Goal: Task Accomplishment & Management: Complete application form

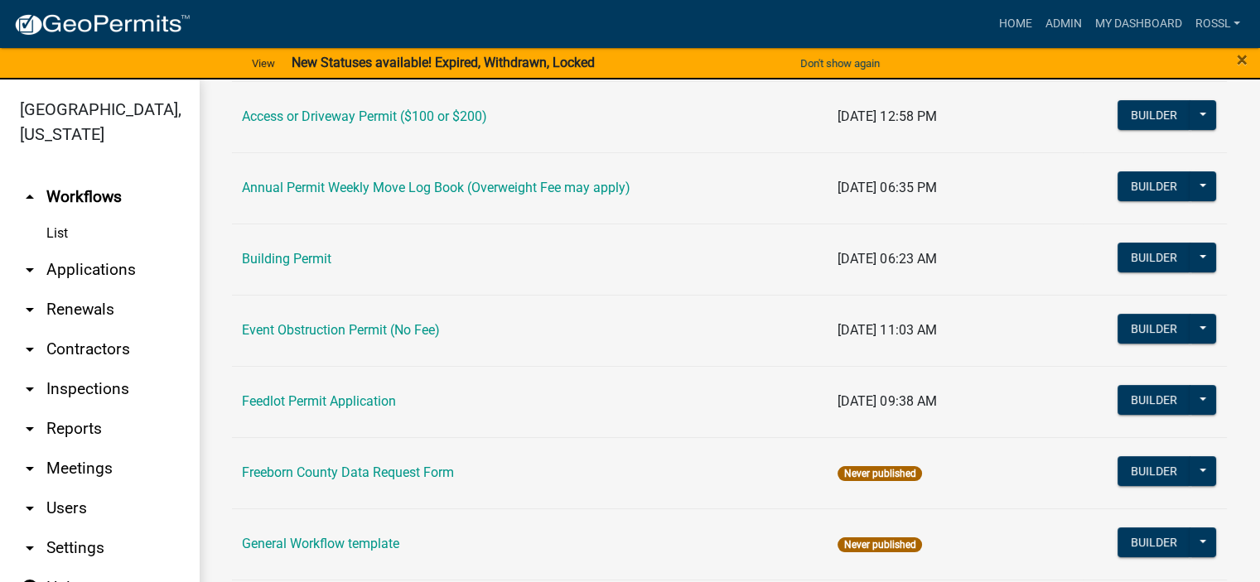
scroll to position [12, 0]
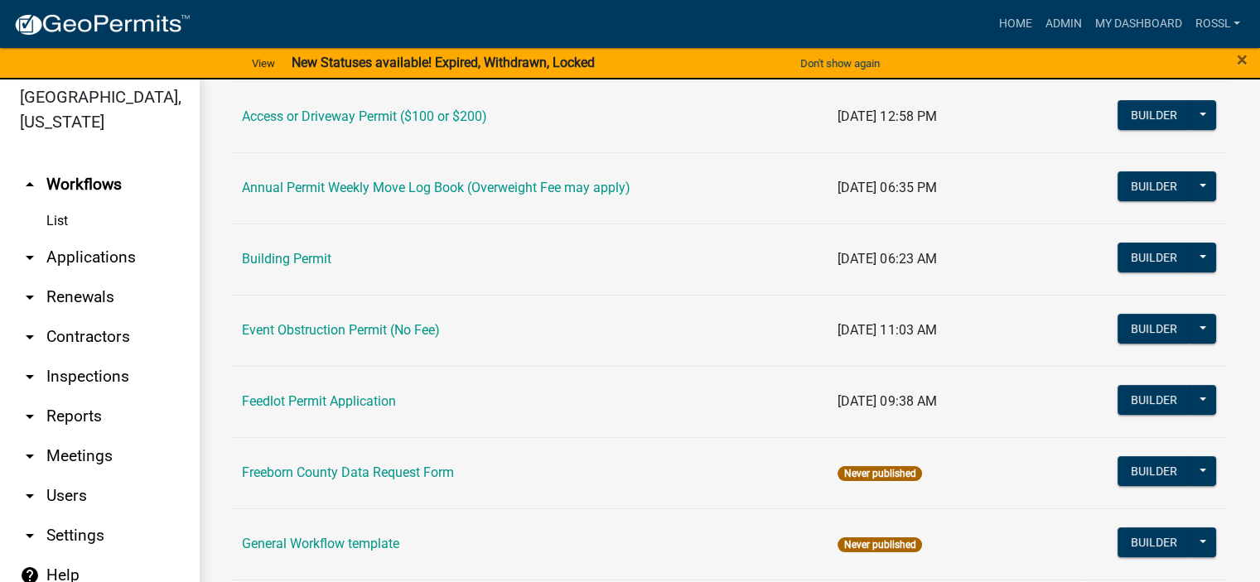
click at [97, 255] on link "arrow_drop_down Applications" at bounding box center [99, 258] width 199 height 40
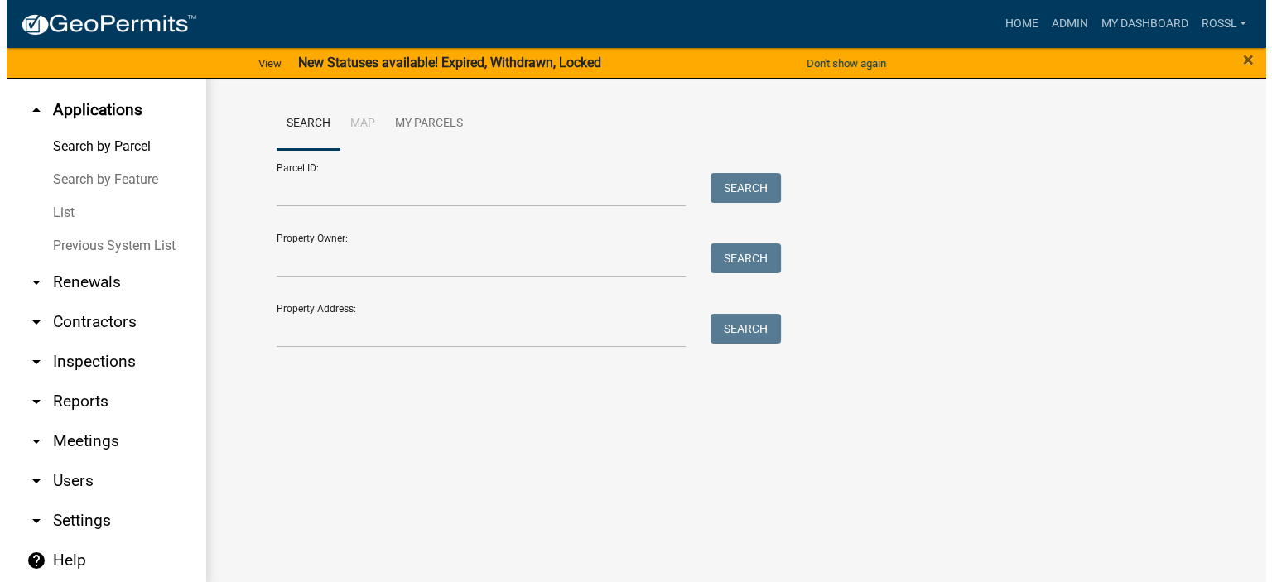
scroll to position [20, 0]
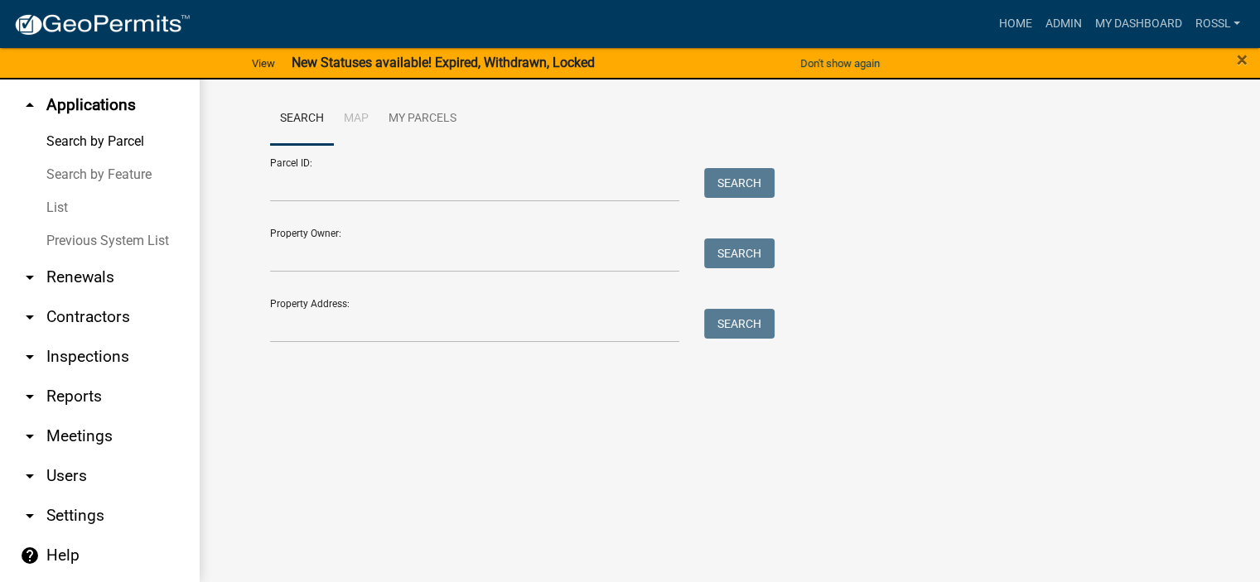
click at [93, 243] on link "Previous System List" at bounding box center [99, 240] width 199 height 33
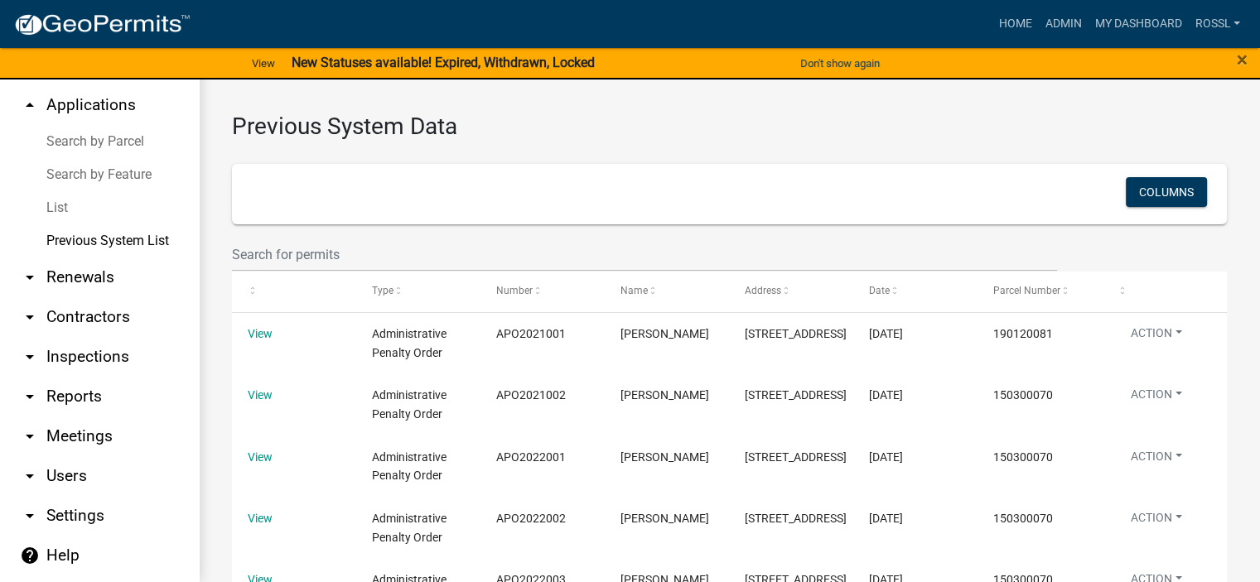
click at [275, 193] on div "Columns" at bounding box center [729, 194] width 955 height 34
click at [343, 250] on input "text" at bounding box center [644, 255] width 825 height 34
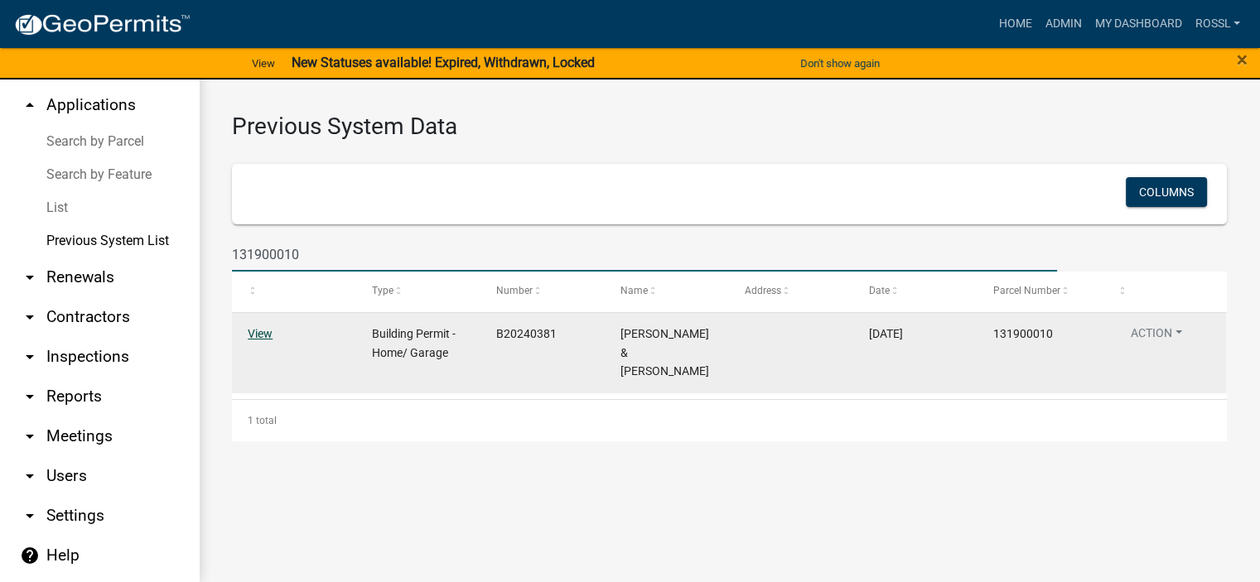
type input "131900010"
click at [268, 337] on link "View" at bounding box center [260, 333] width 25 height 13
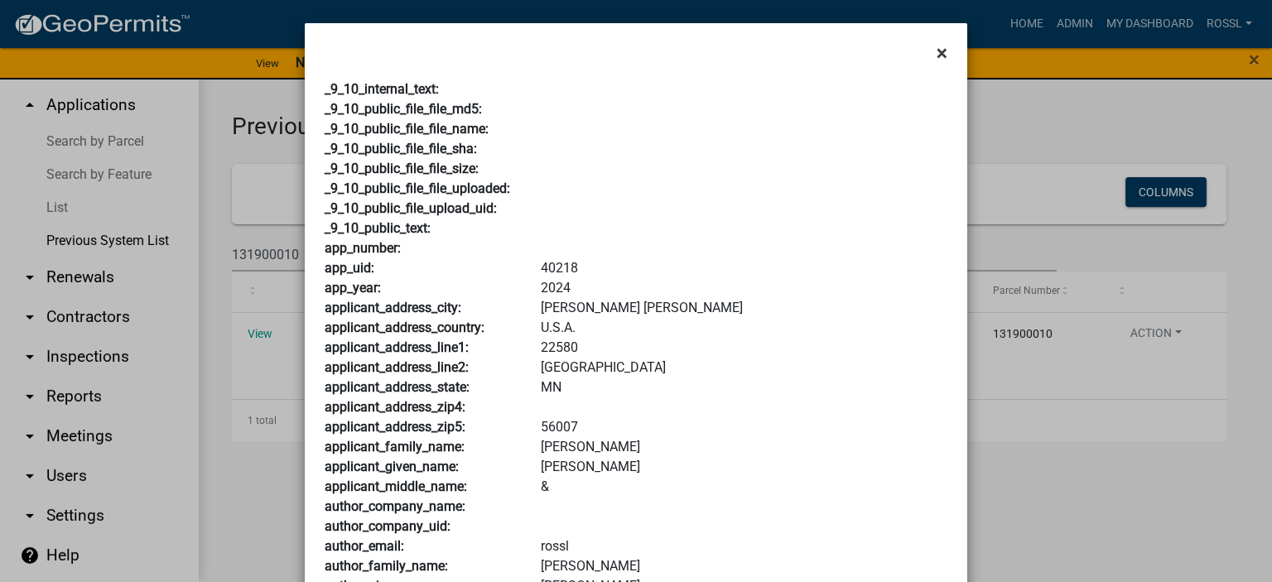
click at [941, 54] on span "×" at bounding box center [942, 52] width 11 height 23
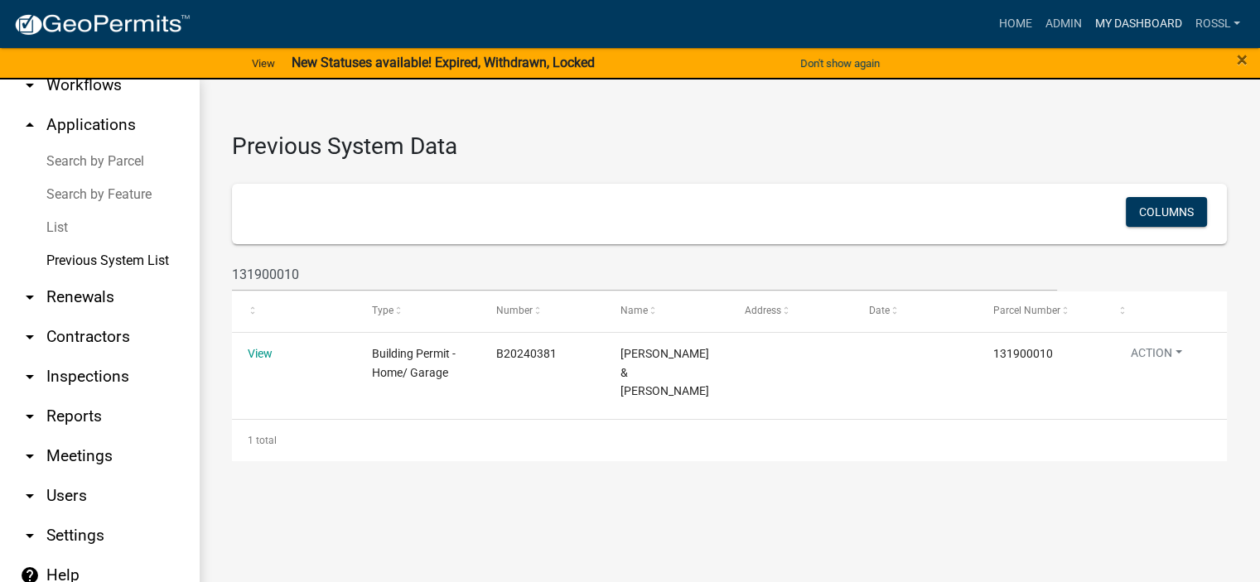
click at [1147, 26] on link "My Dashboard" at bounding box center [1137, 23] width 100 height 31
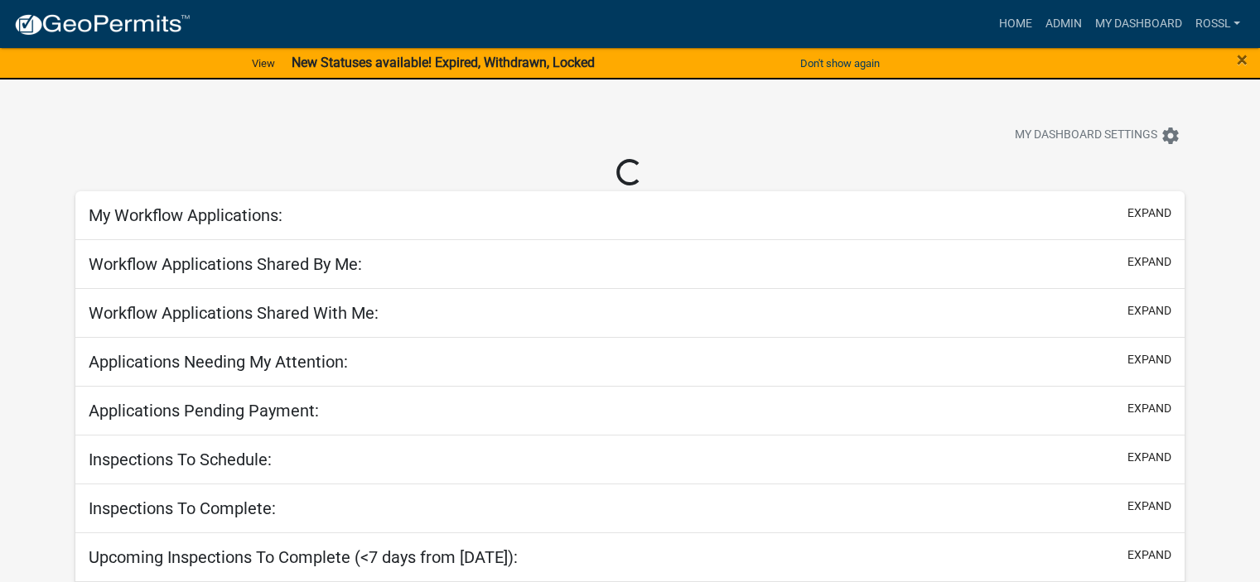
select select "2: 50"
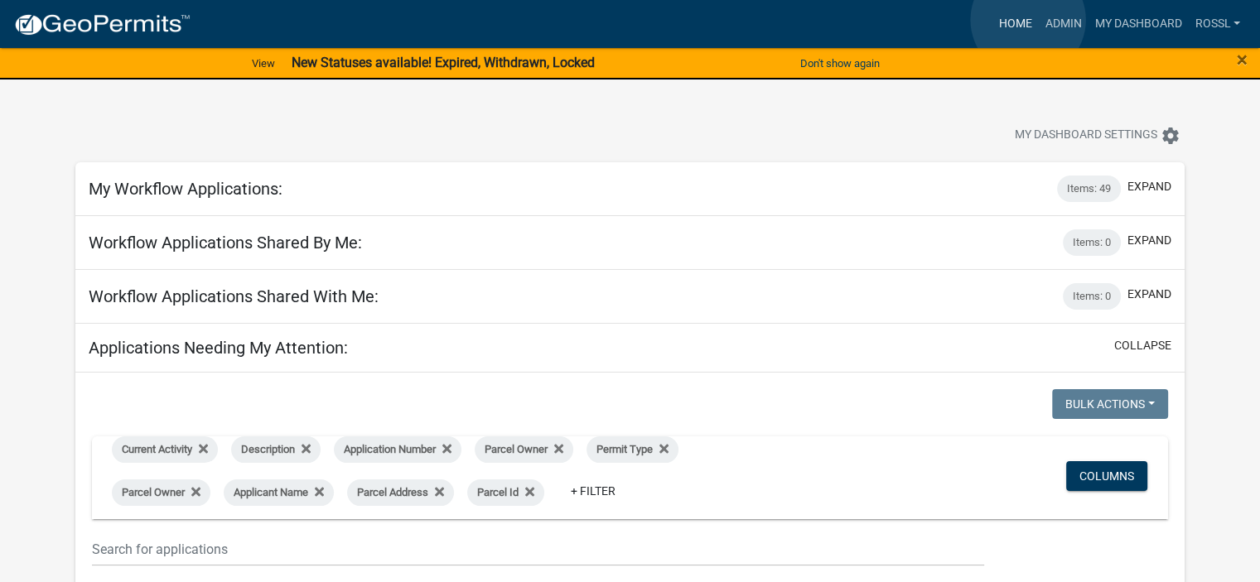
click at [1029, 20] on link "Home" at bounding box center [1014, 23] width 46 height 31
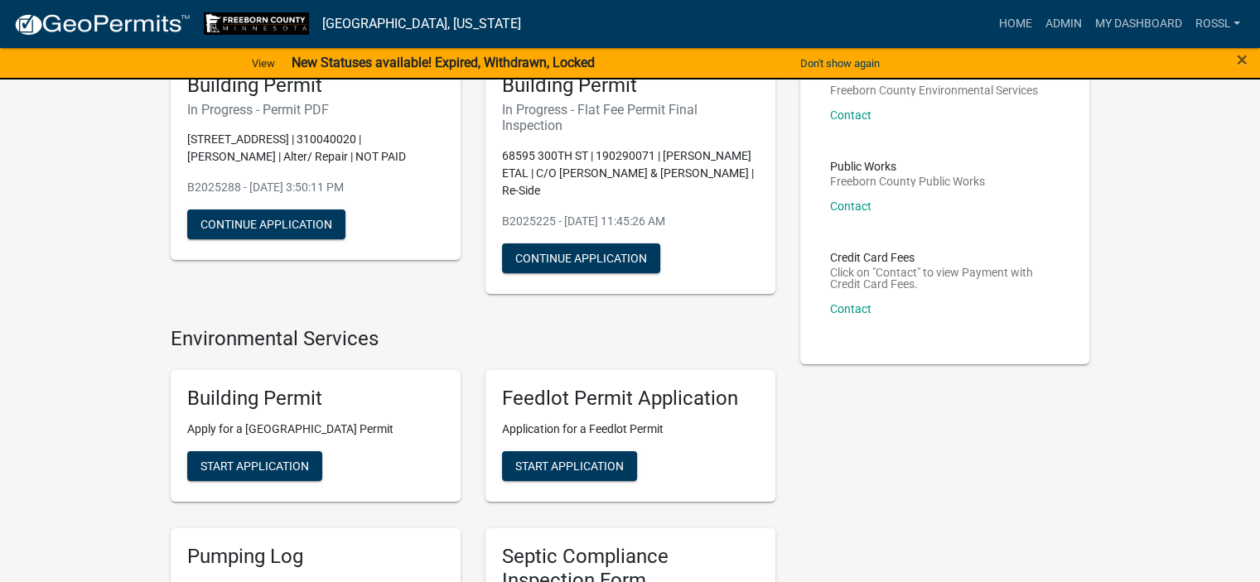
scroll to position [331, 0]
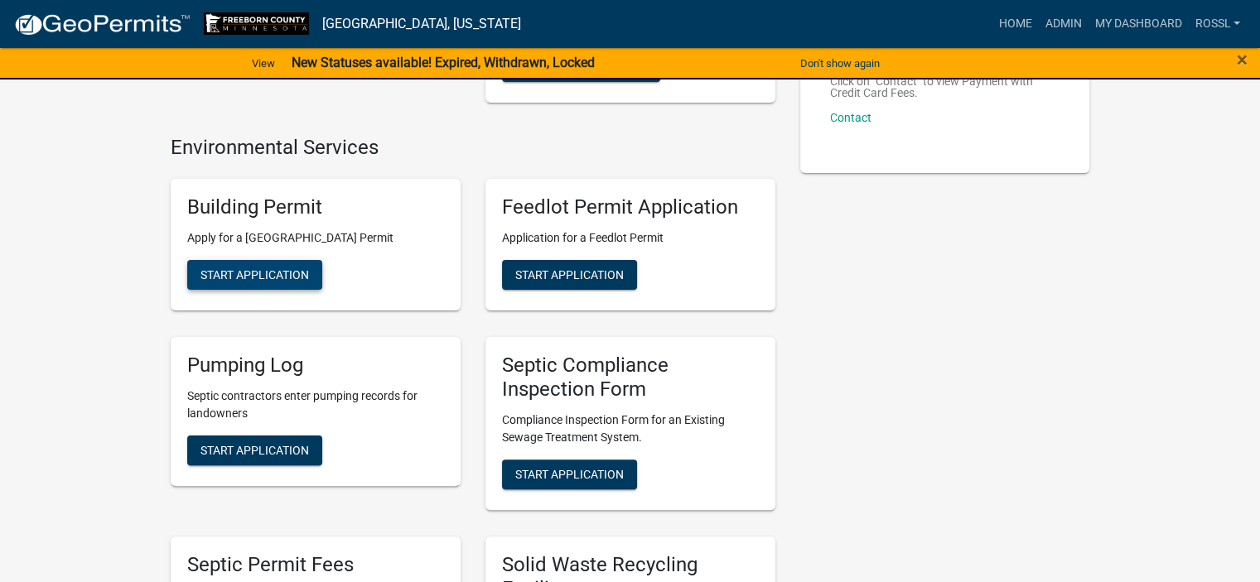
click at [252, 271] on span "Start Application" at bounding box center [254, 274] width 108 height 13
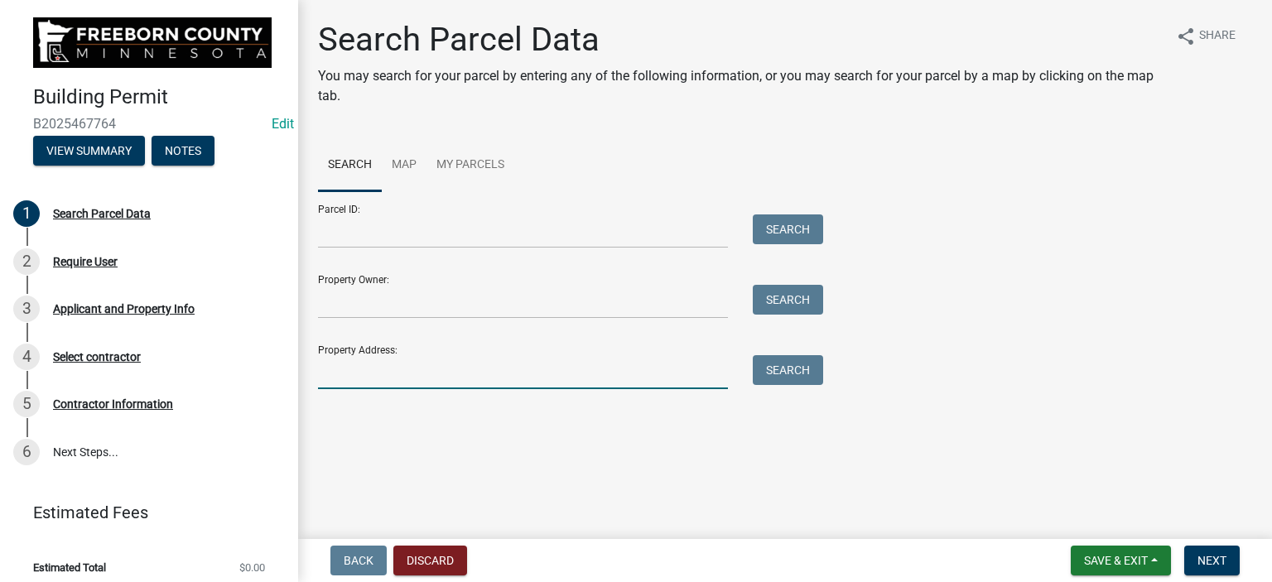
drag, startPoint x: 380, startPoint y: 383, endPoint x: 373, endPoint y: 374, distance: 11.8
click at [373, 376] on input "Property Address:" at bounding box center [523, 372] width 410 height 34
type input "33440"
click at [766, 369] on button "Search" at bounding box center [788, 370] width 70 height 30
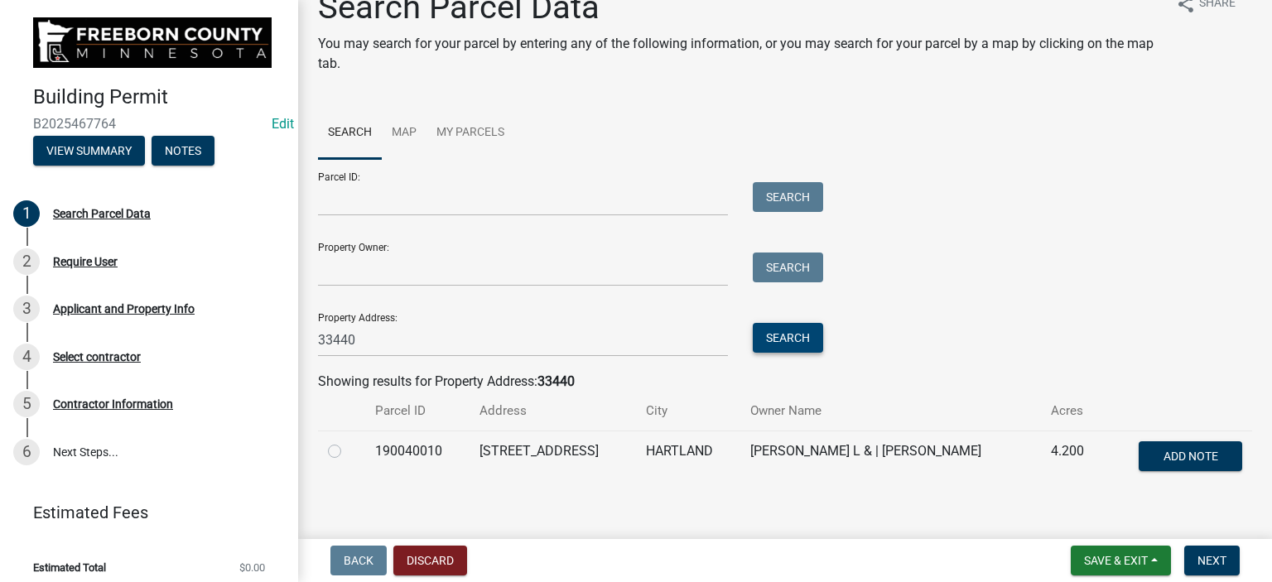
scroll to position [50, 0]
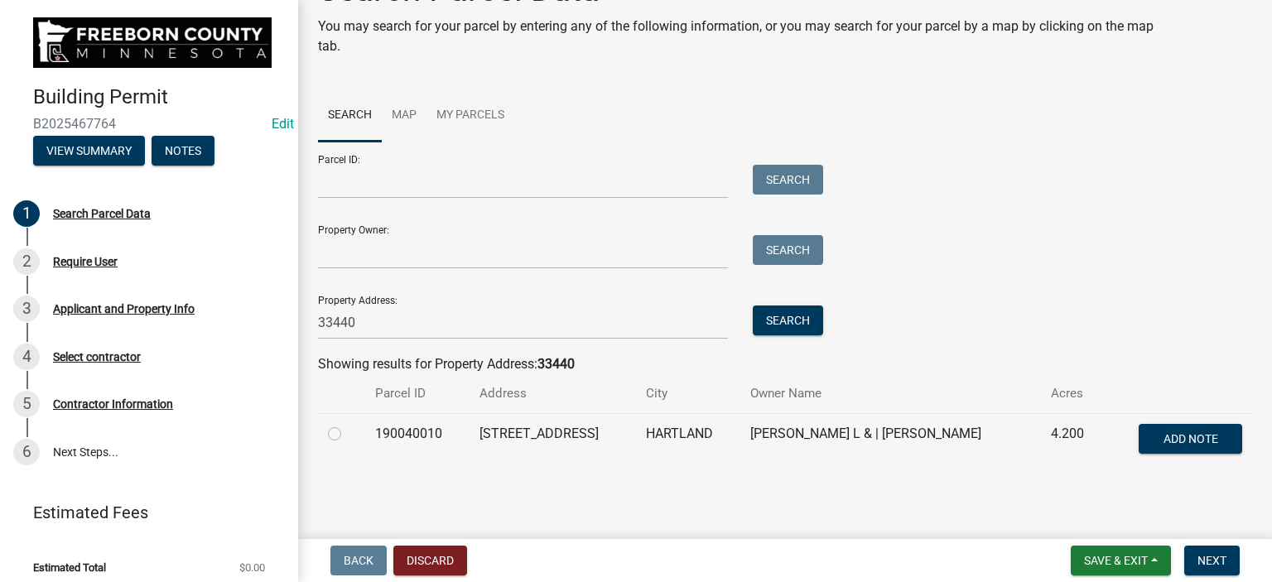
click at [348, 424] on label at bounding box center [348, 424] width 0 height 0
click at [348, 431] on input "radio" at bounding box center [353, 429] width 11 height 11
radio input "true"
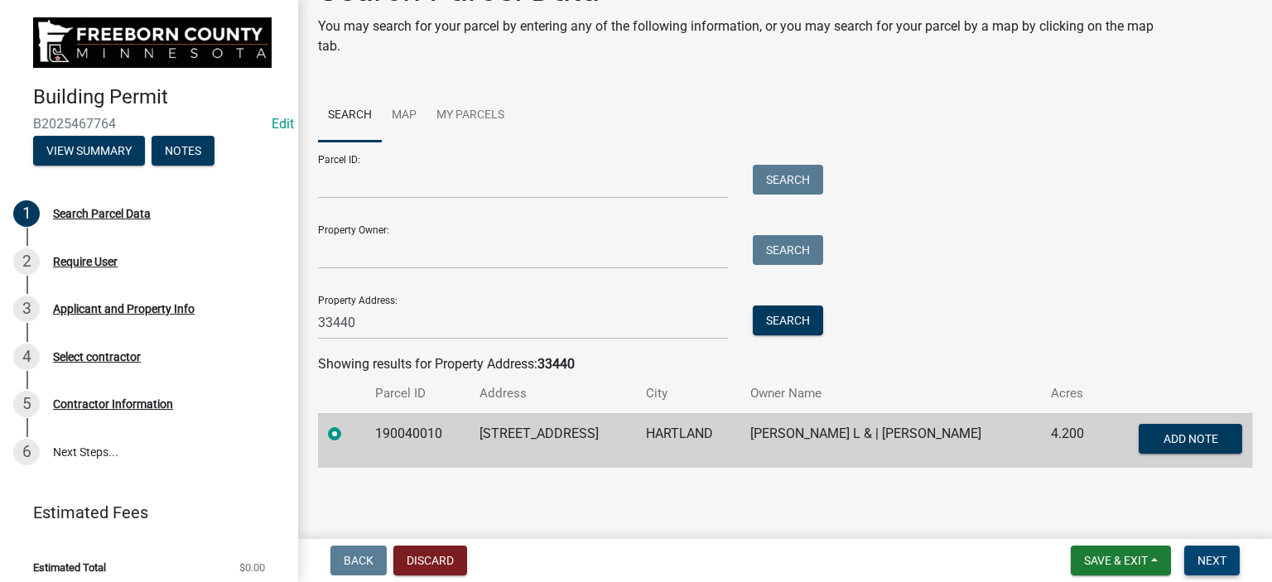
click at [1209, 559] on span "Next" at bounding box center [1211, 560] width 29 height 13
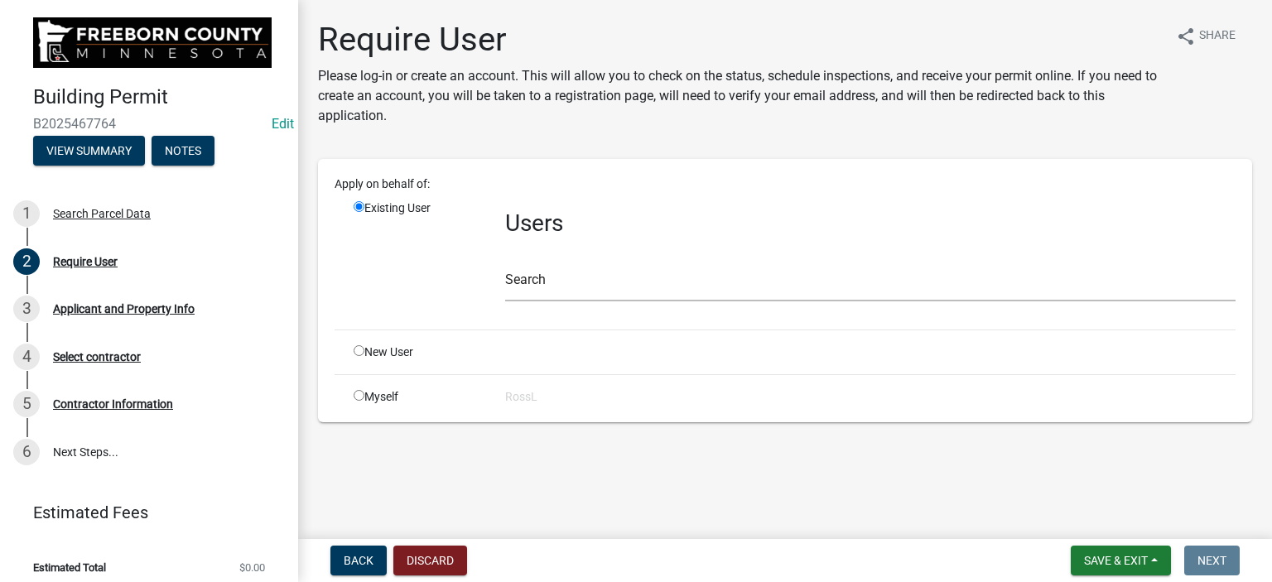
click at [358, 349] on input "radio" at bounding box center [359, 350] width 11 height 11
radio input "true"
radio input "false"
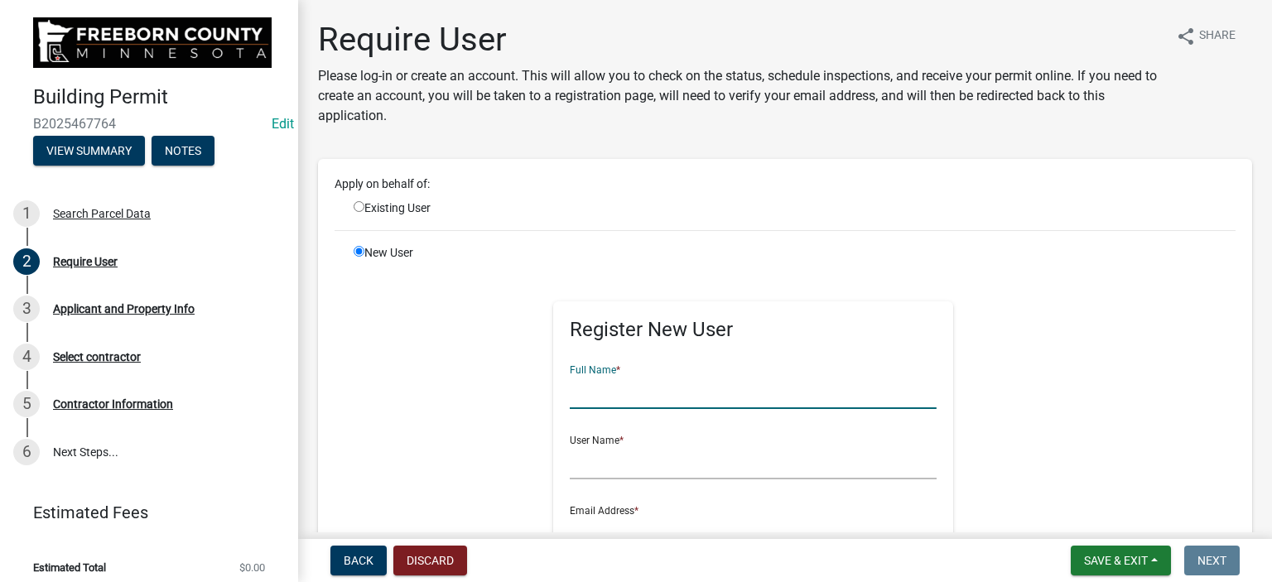
click at [575, 397] on input "text" at bounding box center [753, 392] width 367 height 34
type input "[PERSON_NAME]"
click at [610, 473] on input "text" at bounding box center [753, 463] width 367 height 34
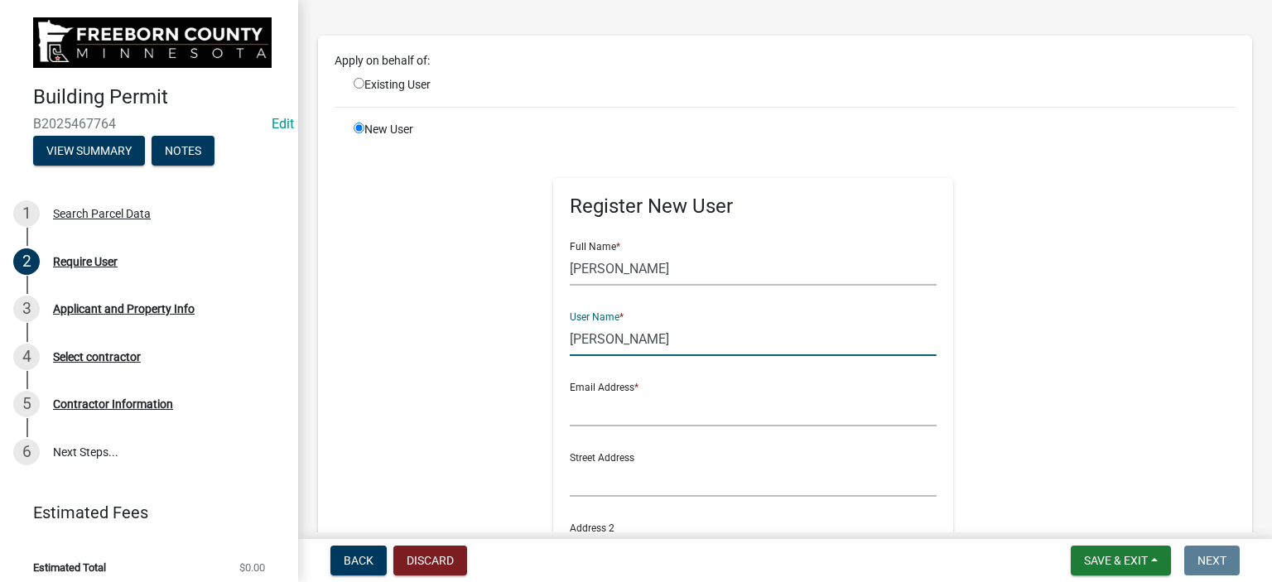
scroll to position [331, 0]
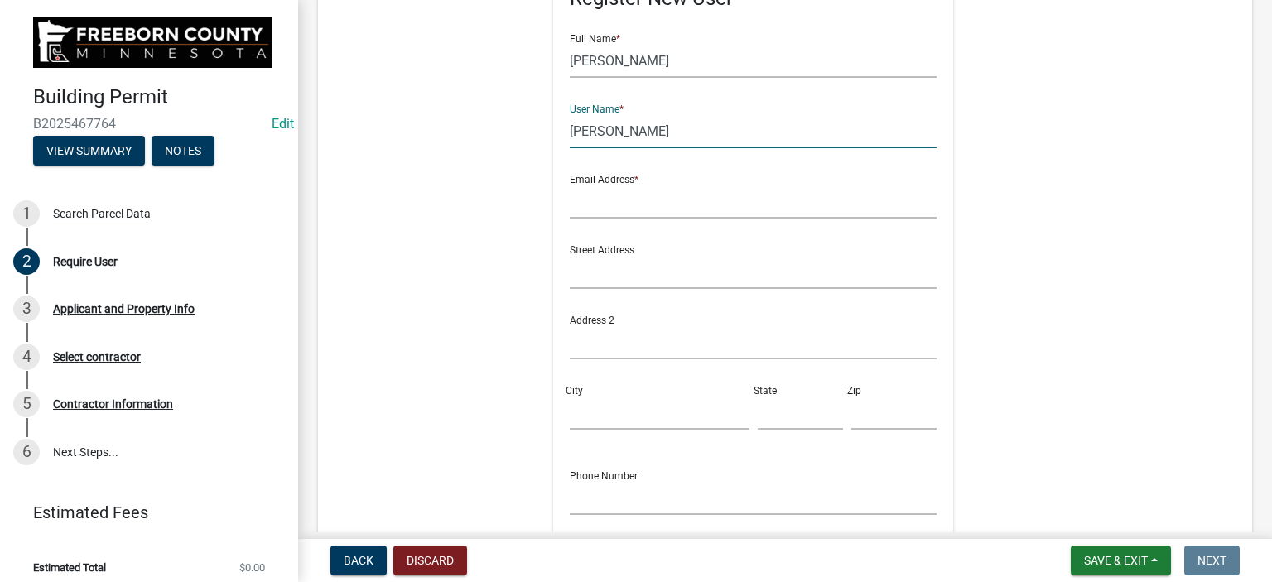
type input "[PERSON_NAME]"
click at [644, 205] on input "text" at bounding box center [753, 202] width 367 height 34
type input "[PERSON_NAME][EMAIL_ADDRESS][PERSON_NAME][DOMAIN_NAME][PERSON_NAME]"
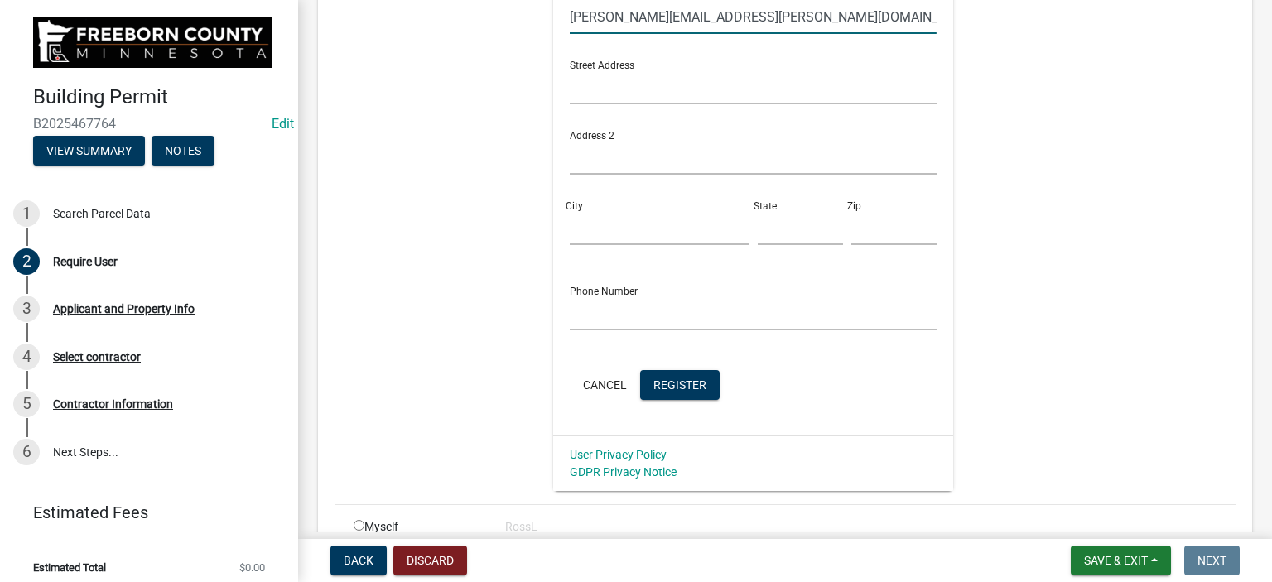
scroll to position [600, 0]
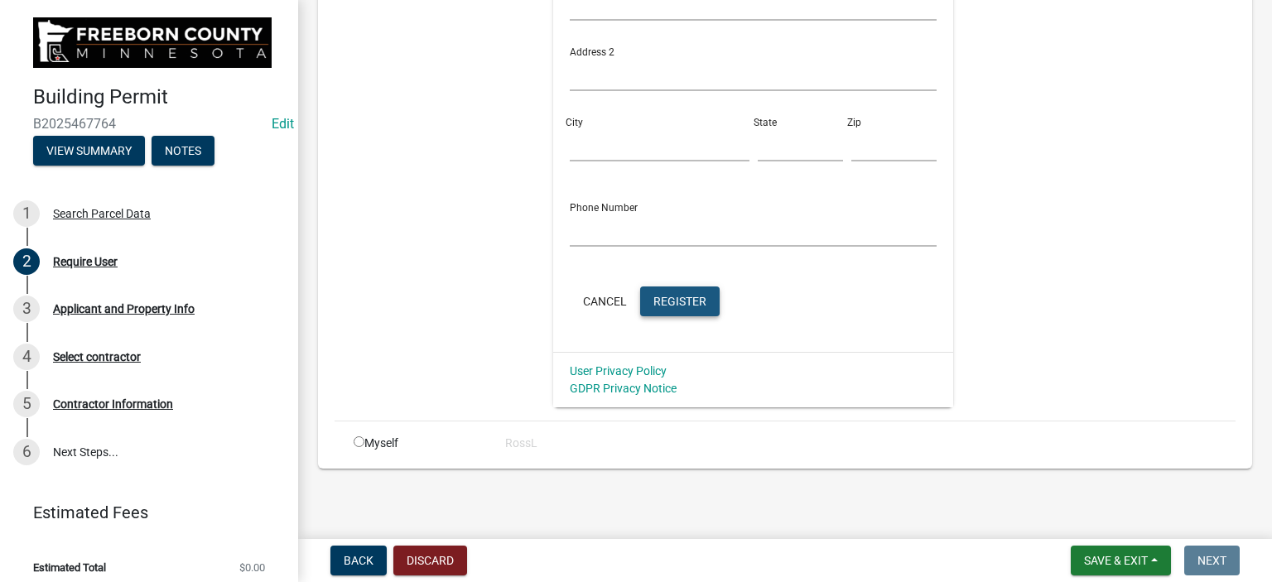
click at [686, 309] on button "Register" at bounding box center [679, 302] width 79 height 30
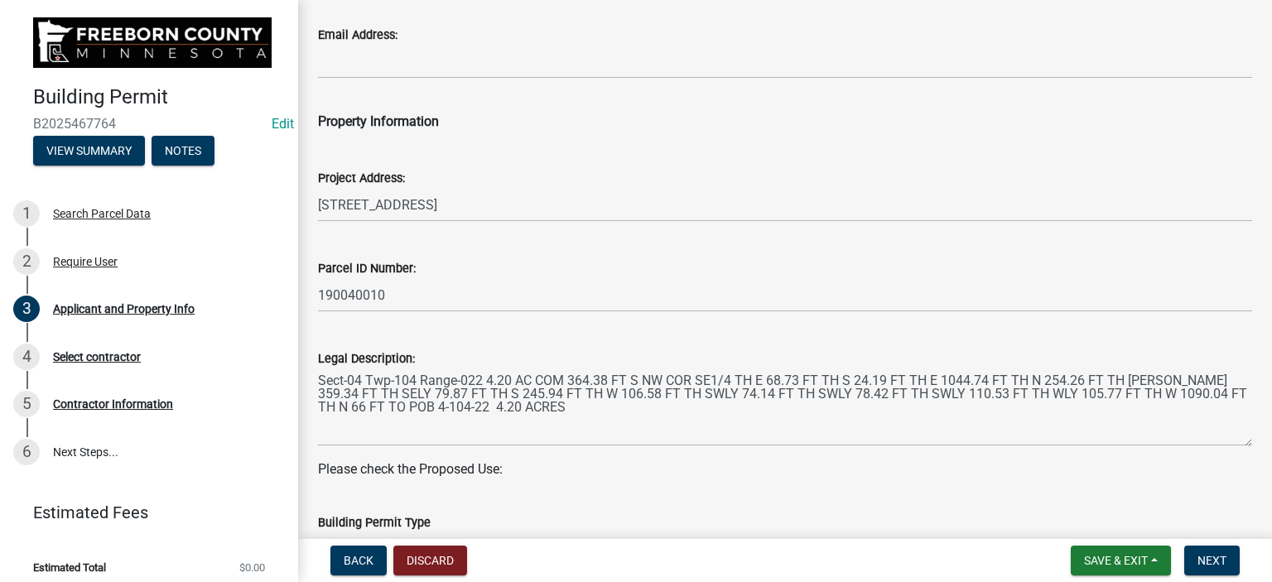
scroll to position [662, 0]
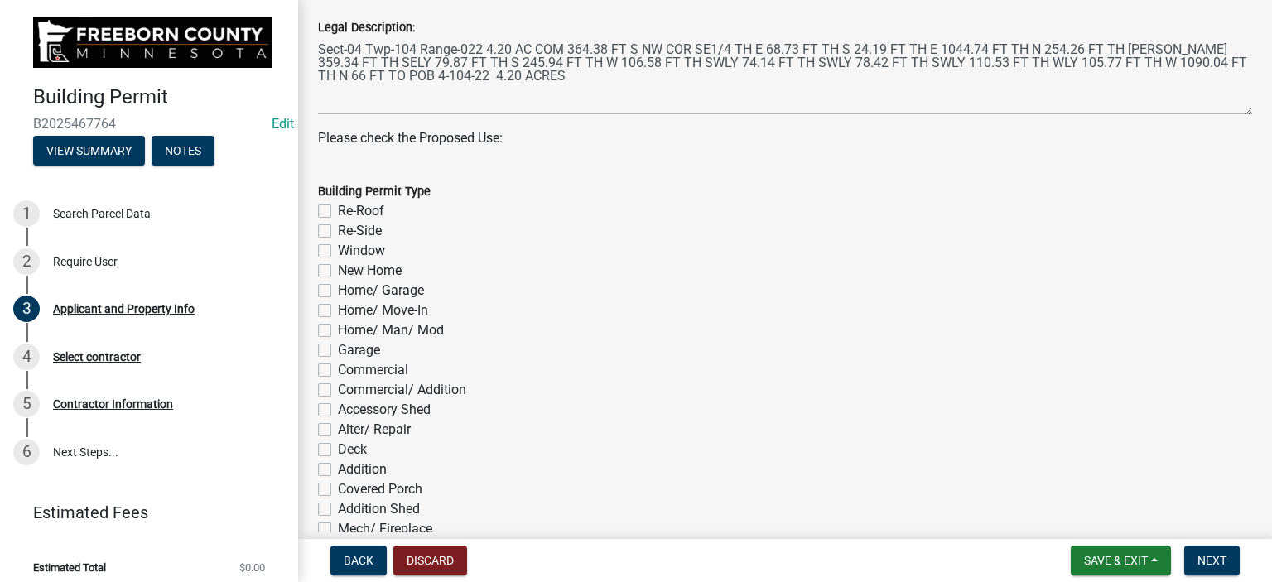
click at [324, 228] on div "Re-Side" at bounding box center [785, 231] width 934 height 20
click at [338, 248] on label "Window" at bounding box center [361, 251] width 47 height 20
click at [338, 248] on input "Window" at bounding box center [343, 246] width 11 height 11
checkbox input "true"
checkbox input "false"
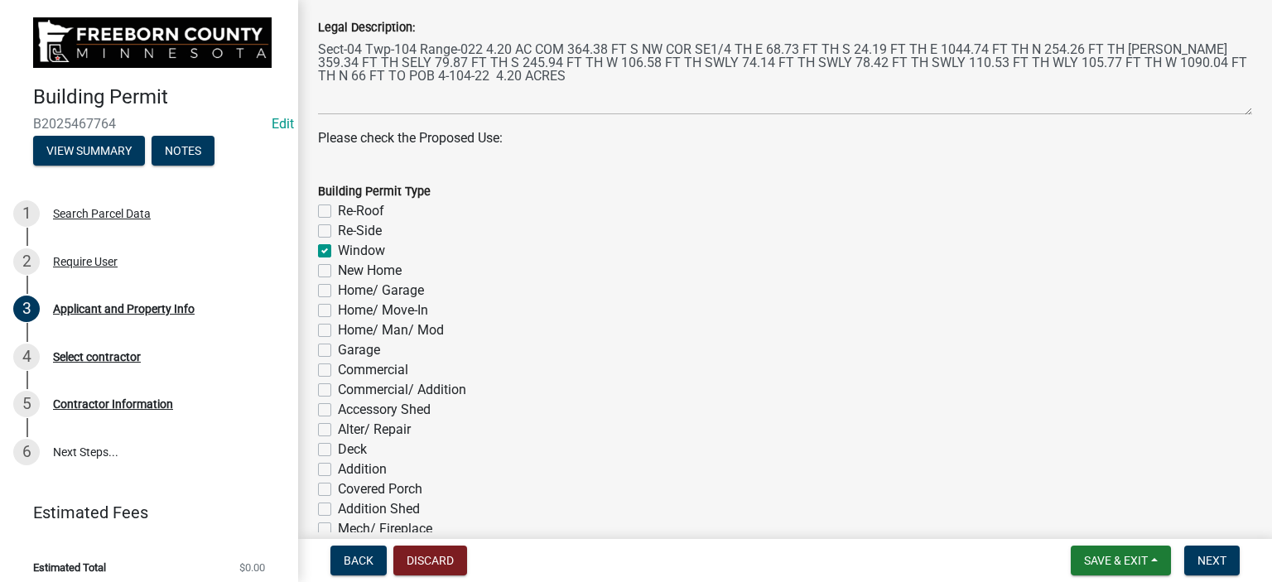
checkbox input "false"
checkbox input "true"
checkbox input "false"
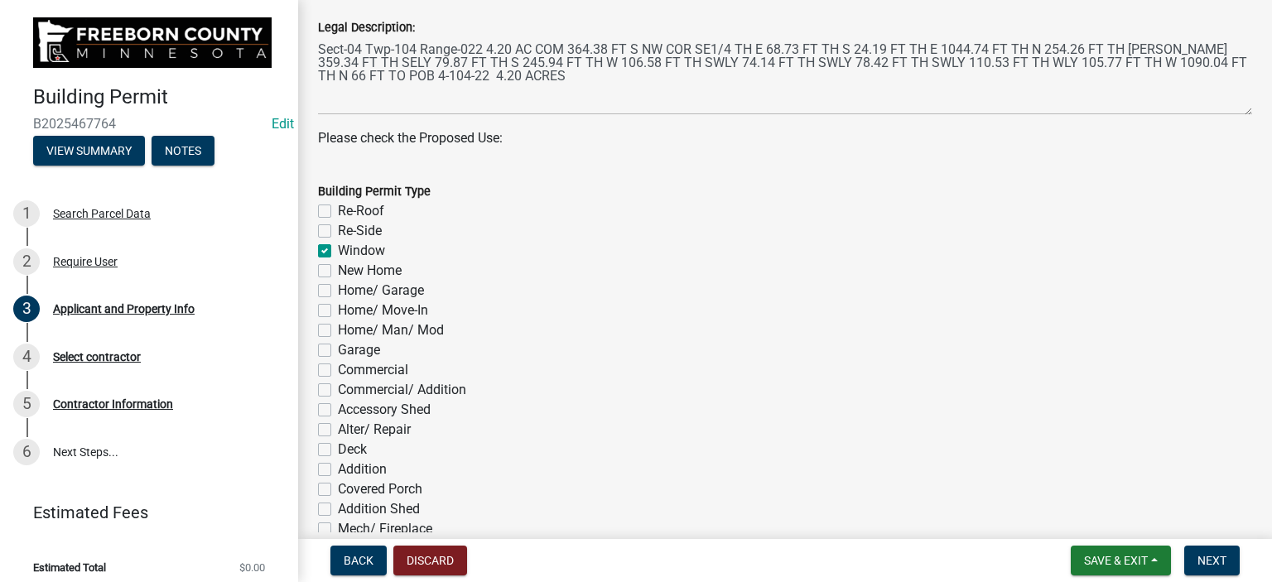
checkbox input "false"
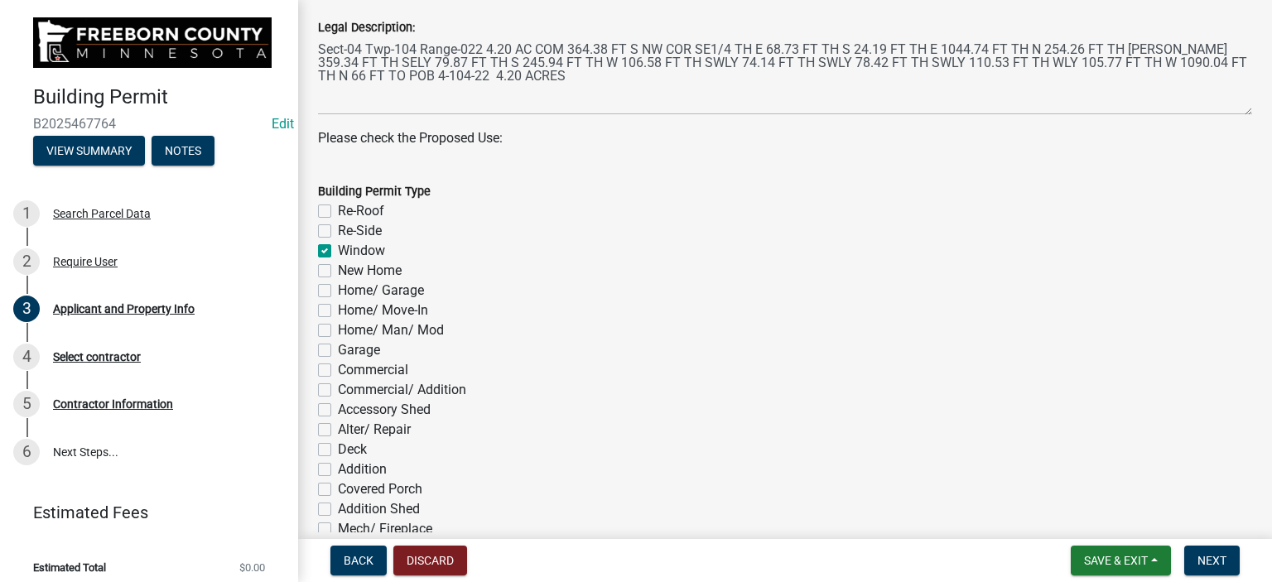
checkbox input "false"
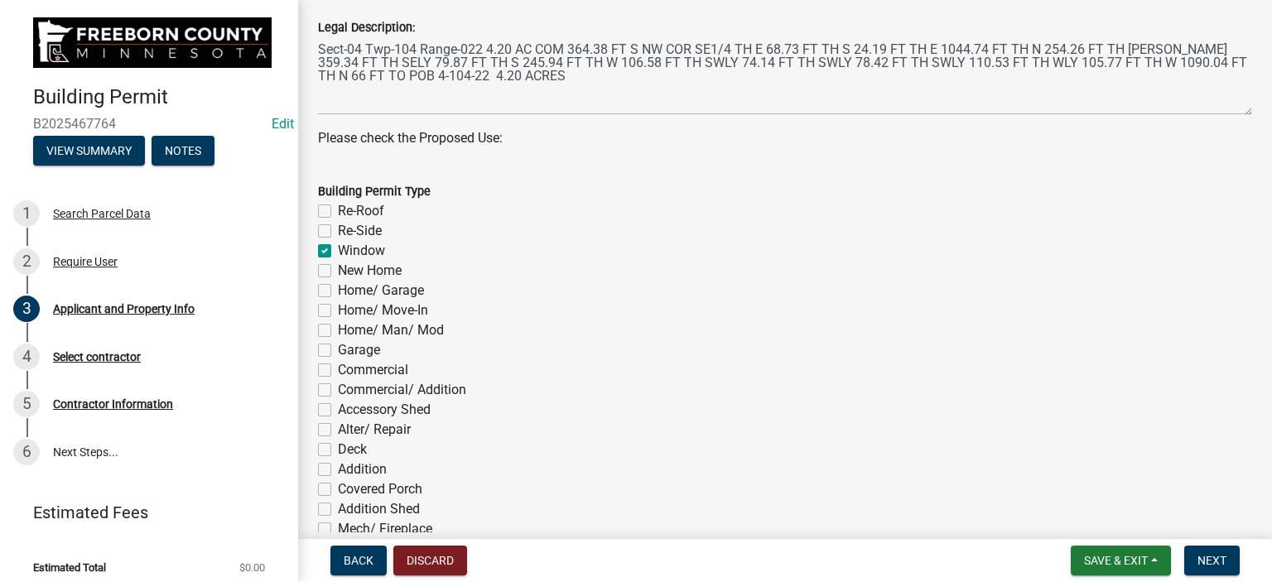
checkbox input "false"
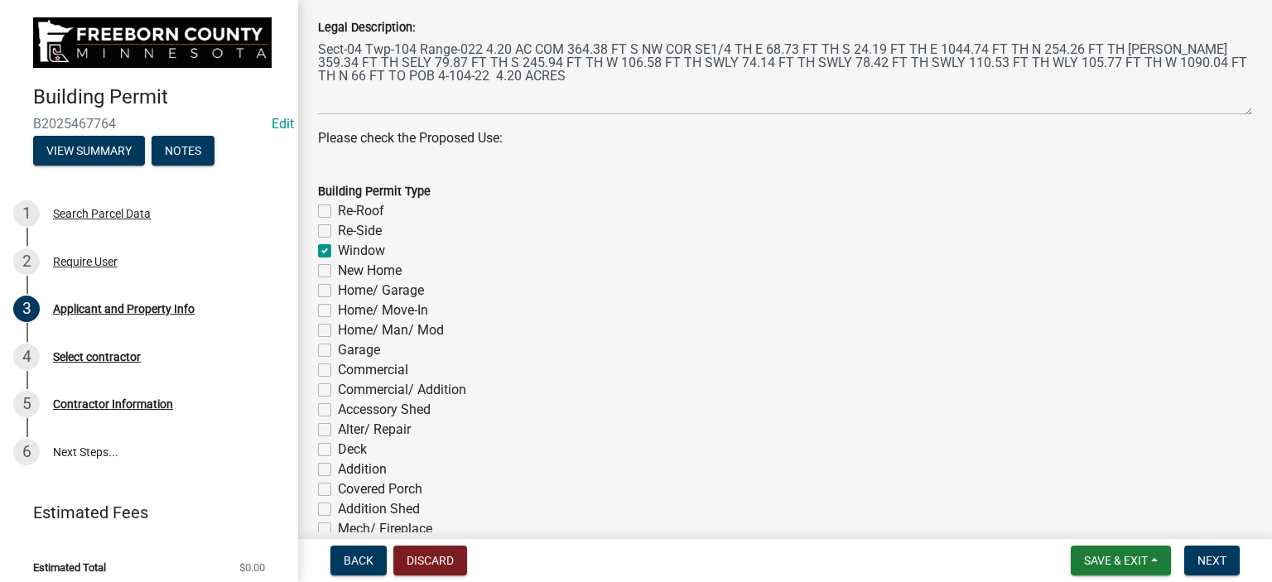
checkbox input "false"
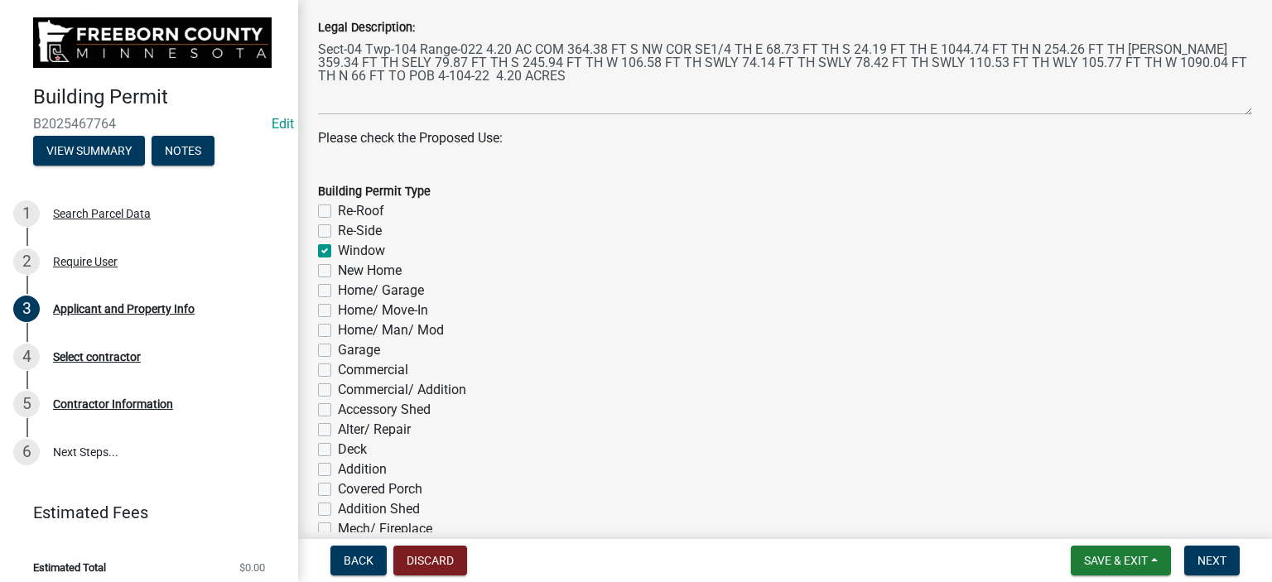
click at [338, 232] on label "Re-Side" at bounding box center [360, 231] width 44 height 20
click at [338, 232] on input "Re-Side" at bounding box center [343, 226] width 11 height 11
checkbox input "true"
checkbox input "false"
checkbox input "true"
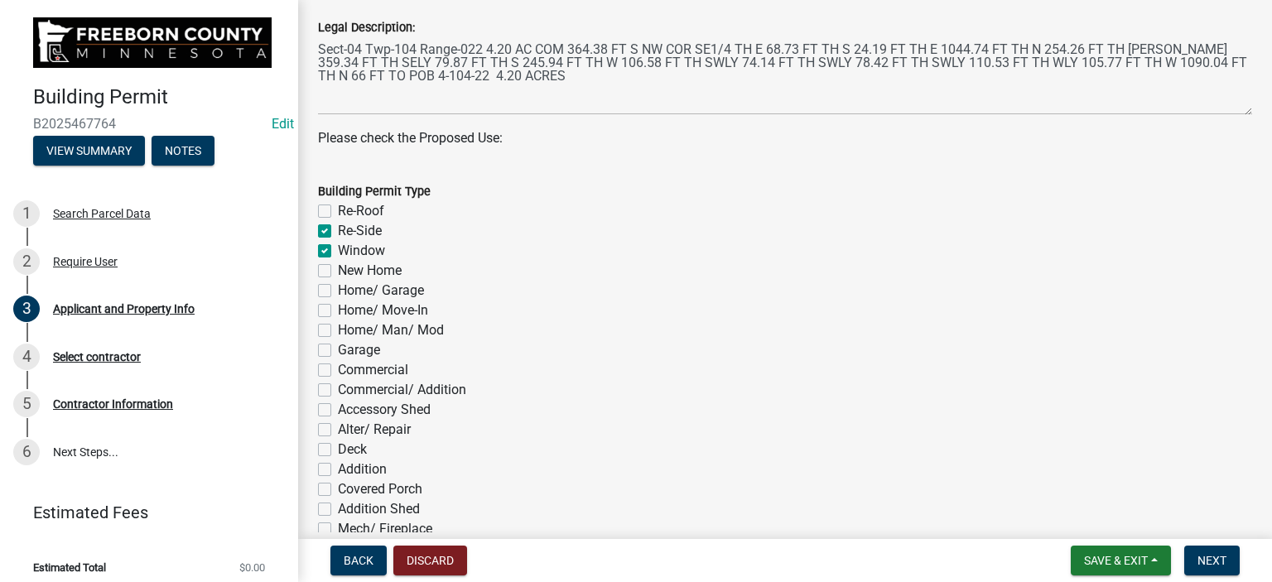
checkbox input "true"
checkbox input "false"
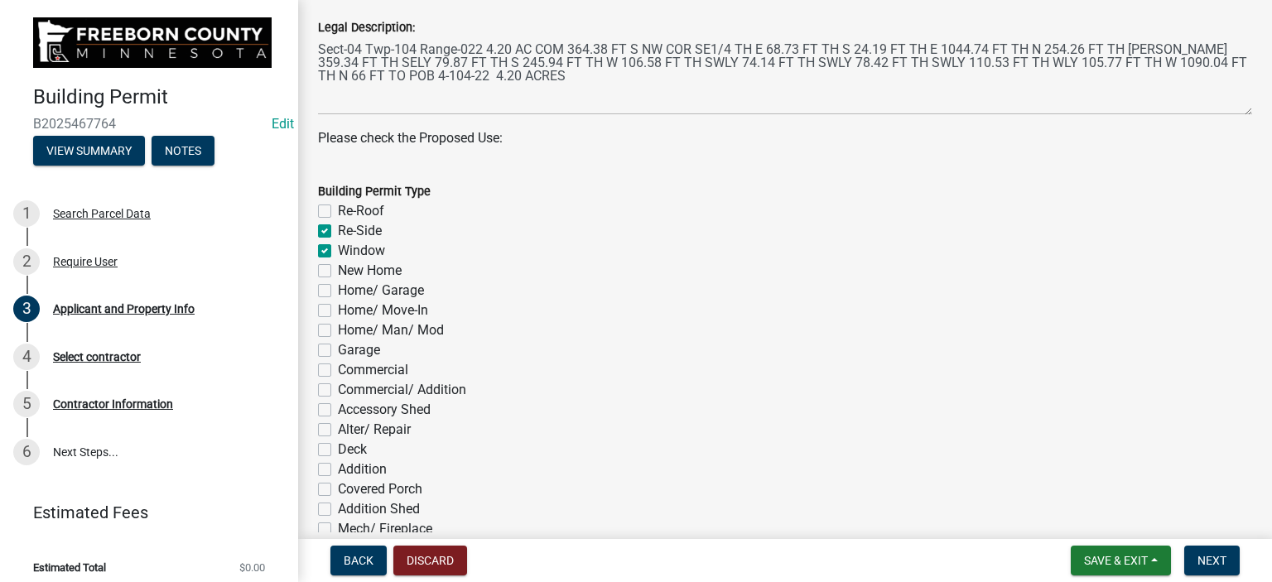
checkbox input "false"
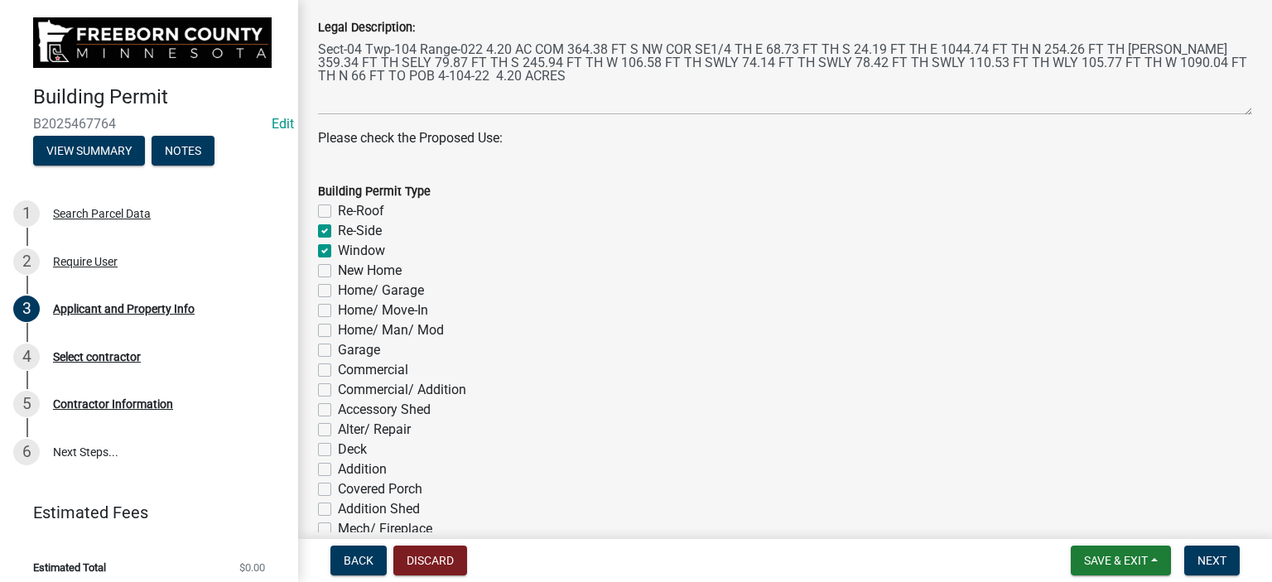
checkbox input "false"
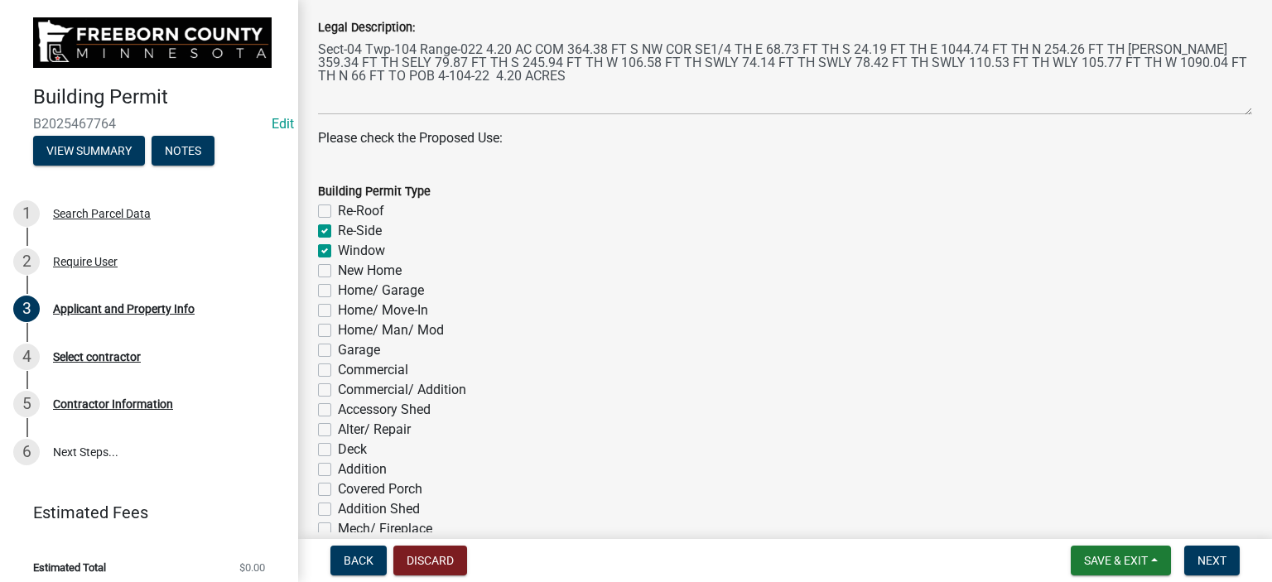
checkbox input "false"
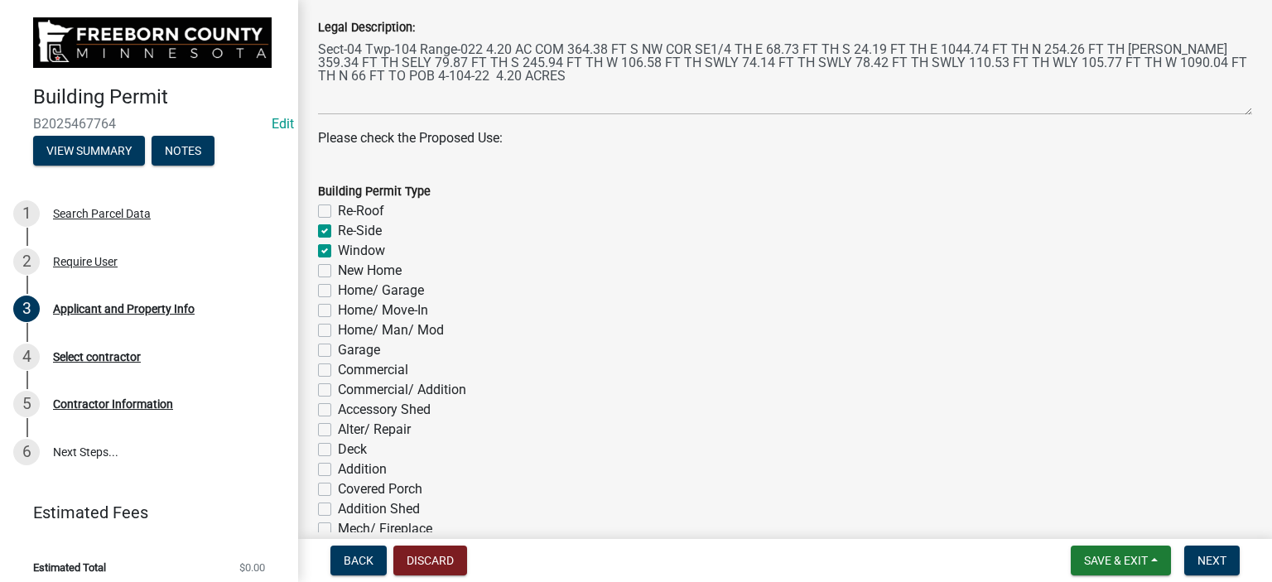
checkbox input "false"
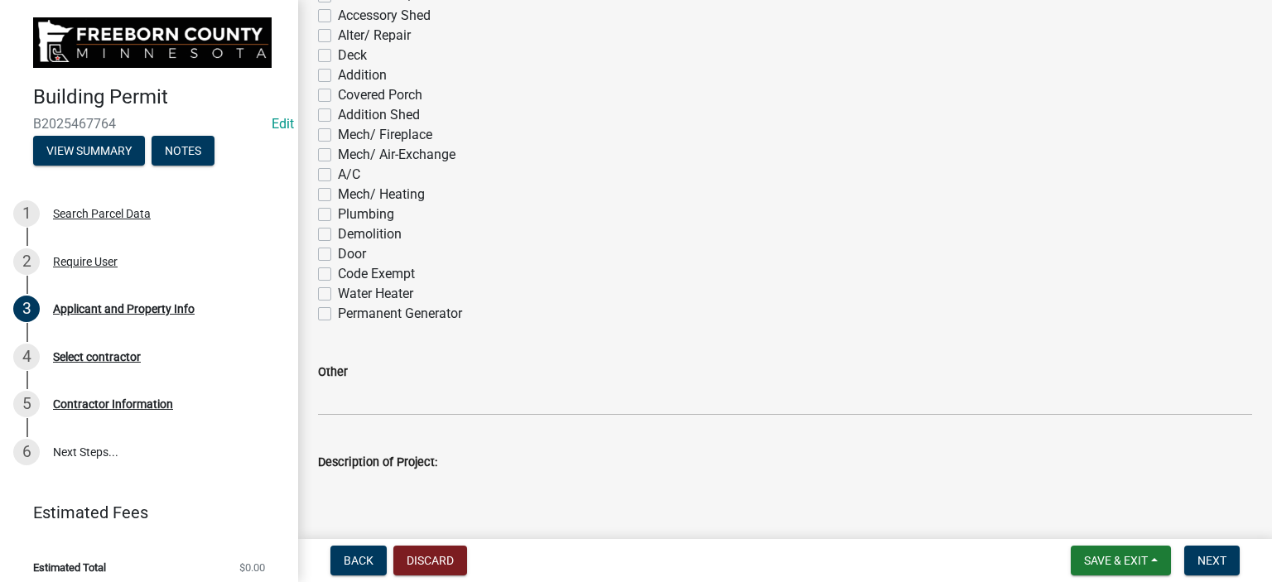
scroll to position [1242, 0]
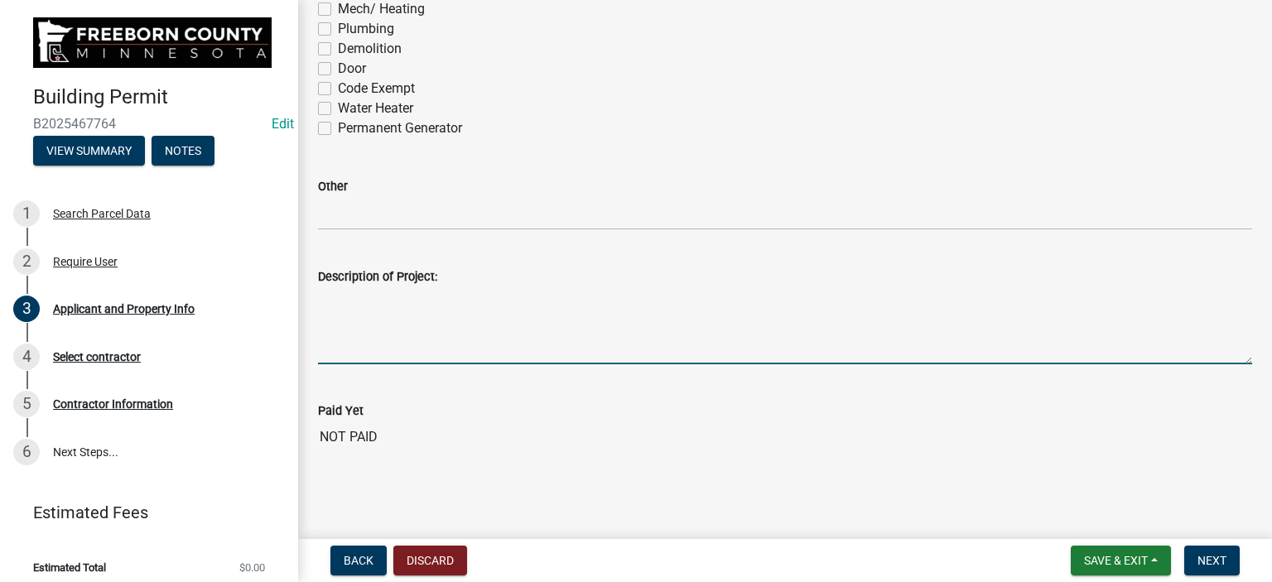
click at [340, 350] on textarea "Description of Project:" at bounding box center [785, 326] width 934 height 78
type textarea "New siding and windows"
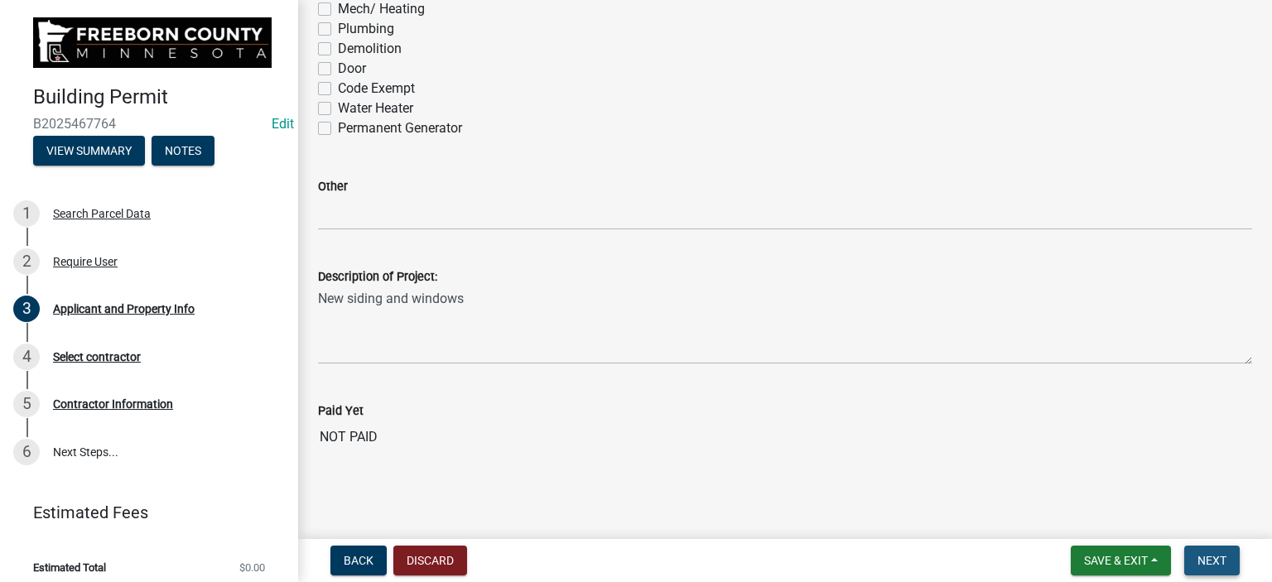
click at [1203, 559] on span "Next" at bounding box center [1211, 560] width 29 height 13
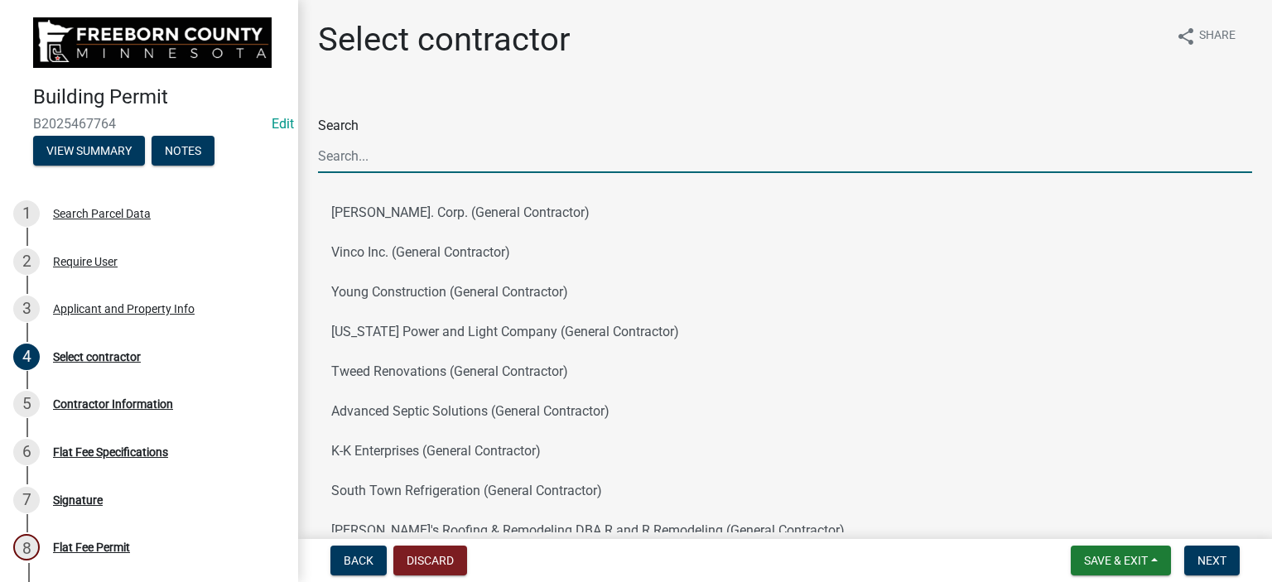
click at [396, 165] on input "Search" at bounding box center [785, 156] width 934 height 34
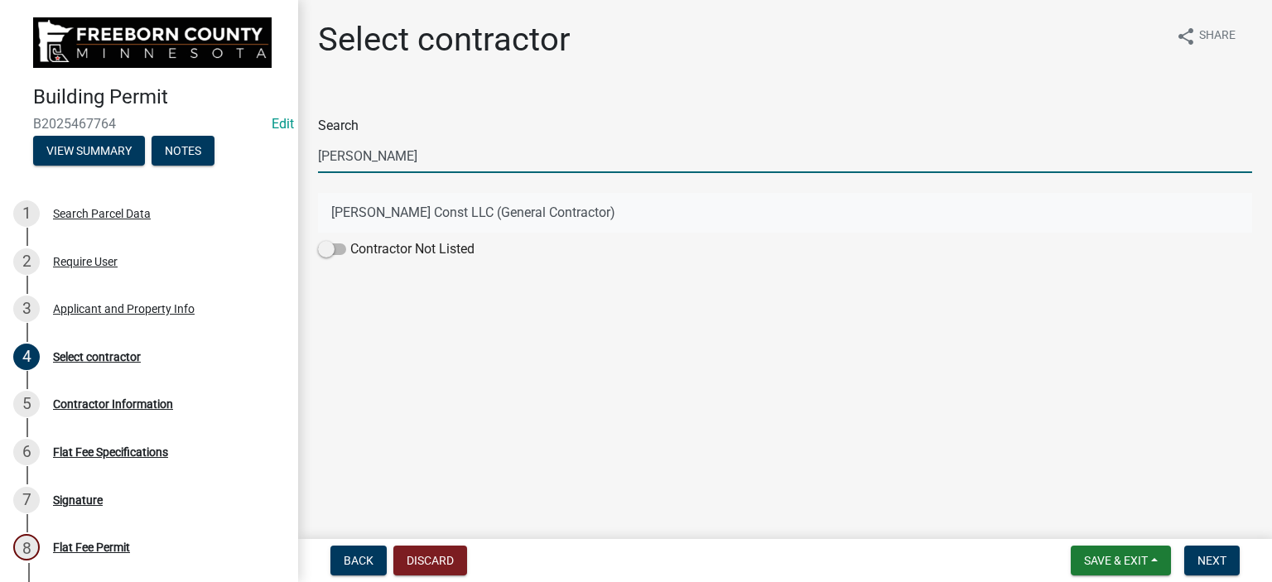
type input "[PERSON_NAME]"
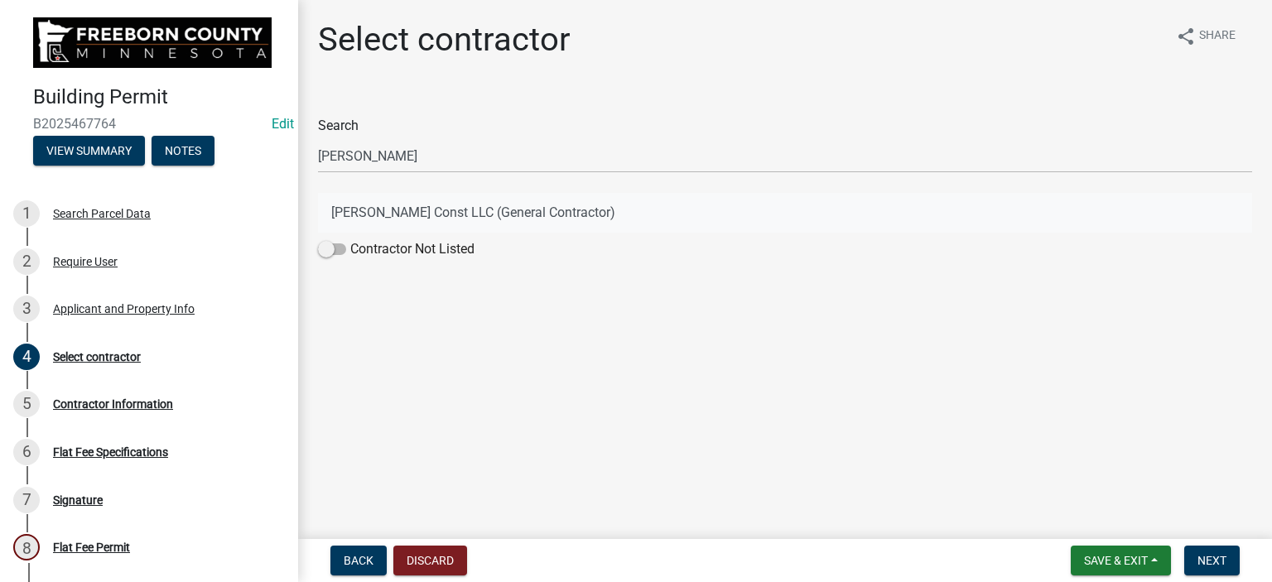
click at [382, 212] on button "[PERSON_NAME] Const LLC (General Contractor)" at bounding box center [785, 213] width 934 height 40
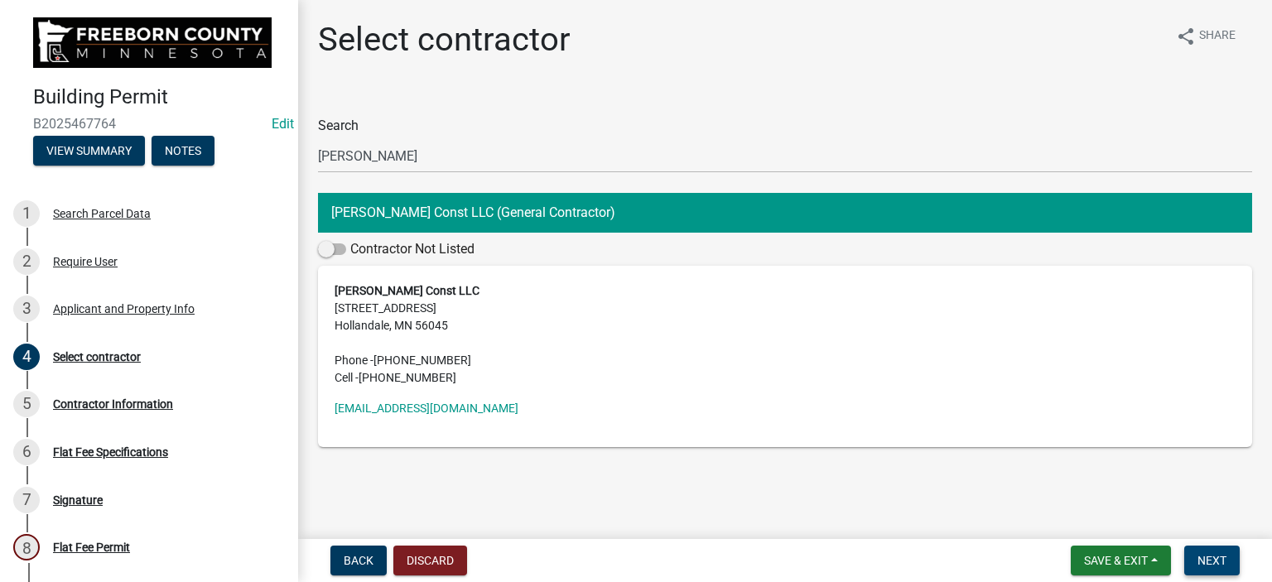
click at [1202, 561] on span "Next" at bounding box center [1211, 560] width 29 height 13
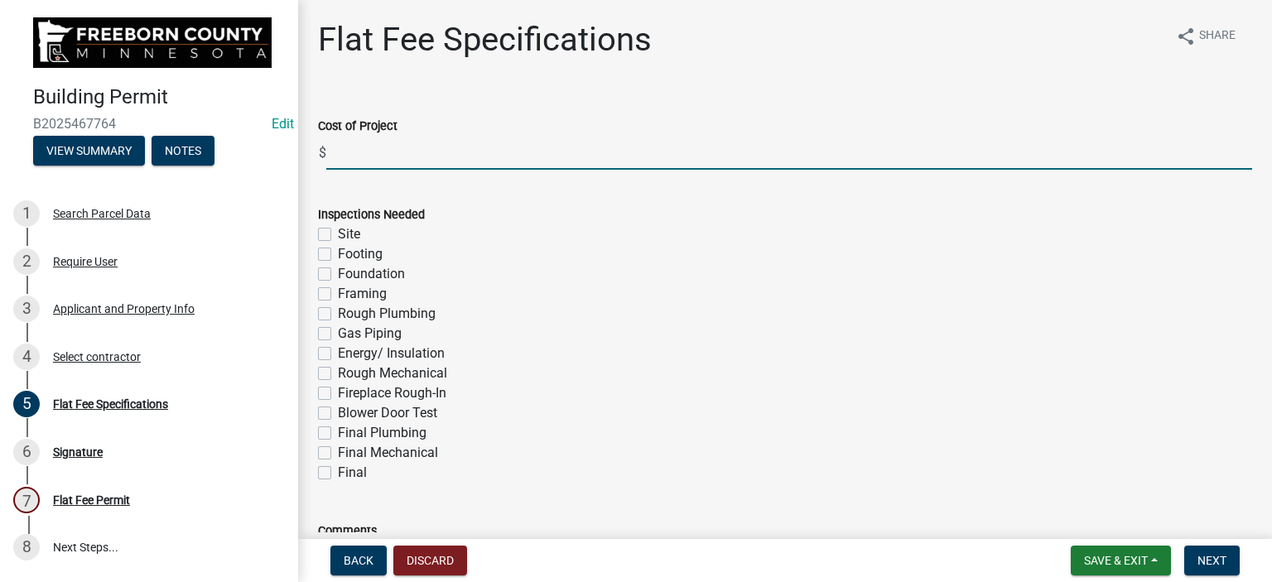
click at [371, 160] on input "text" at bounding box center [789, 153] width 926 height 34
type input "100000"
click at [338, 470] on label "Final" at bounding box center [352, 473] width 29 height 20
click at [338, 470] on input "Final" at bounding box center [343, 468] width 11 height 11
checkbox input "true"
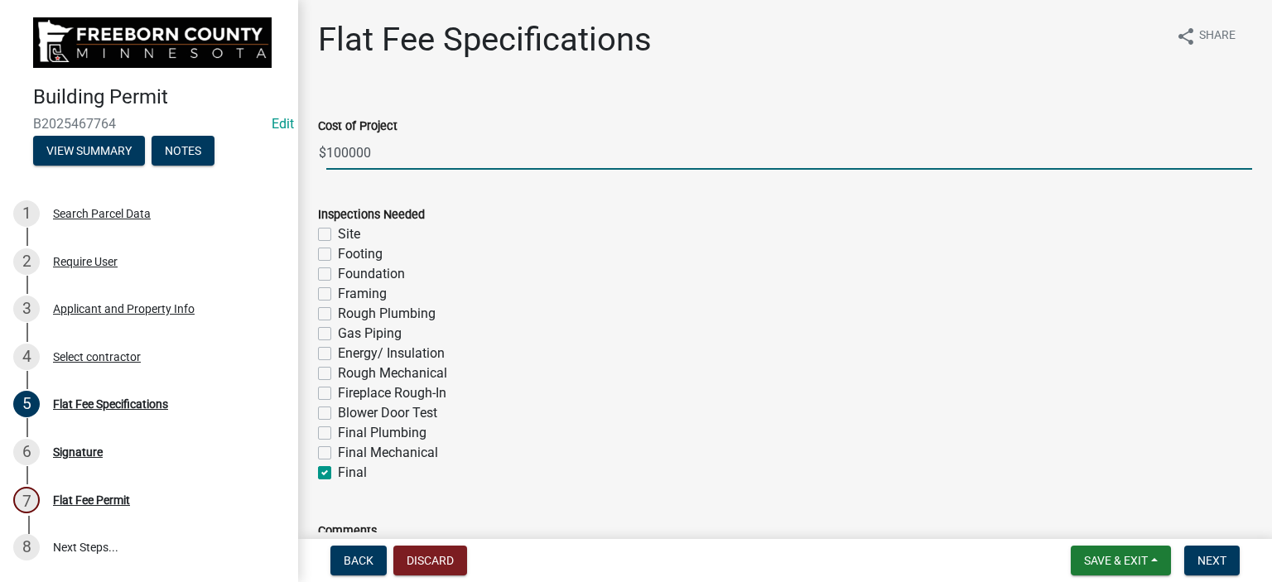
checkbox input "false"
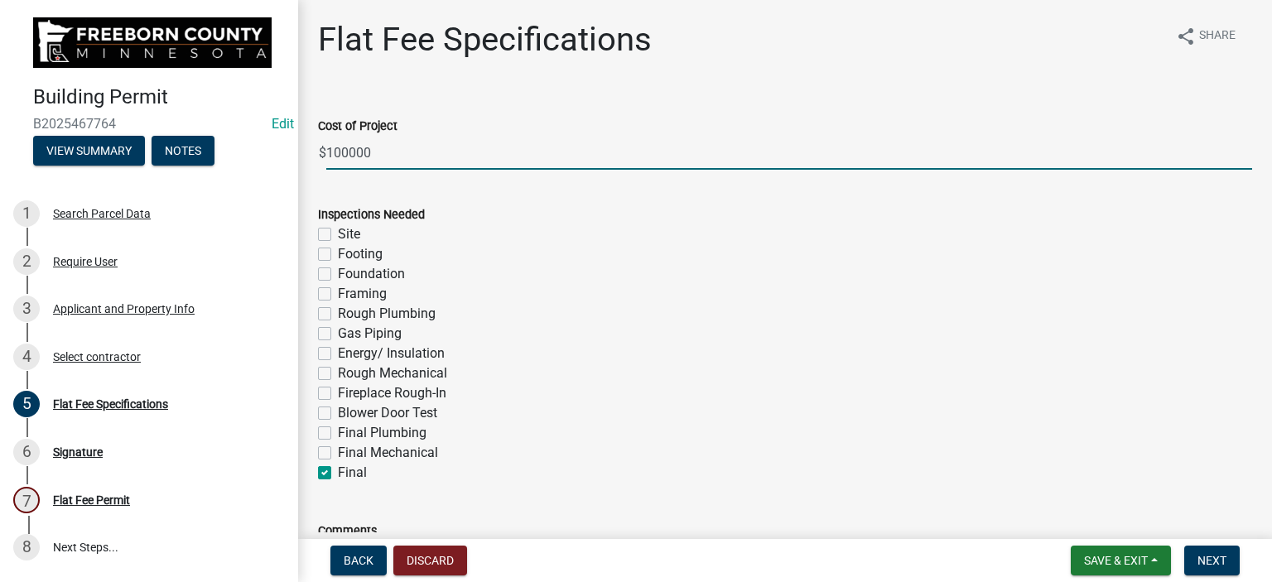
checkbox input "false"
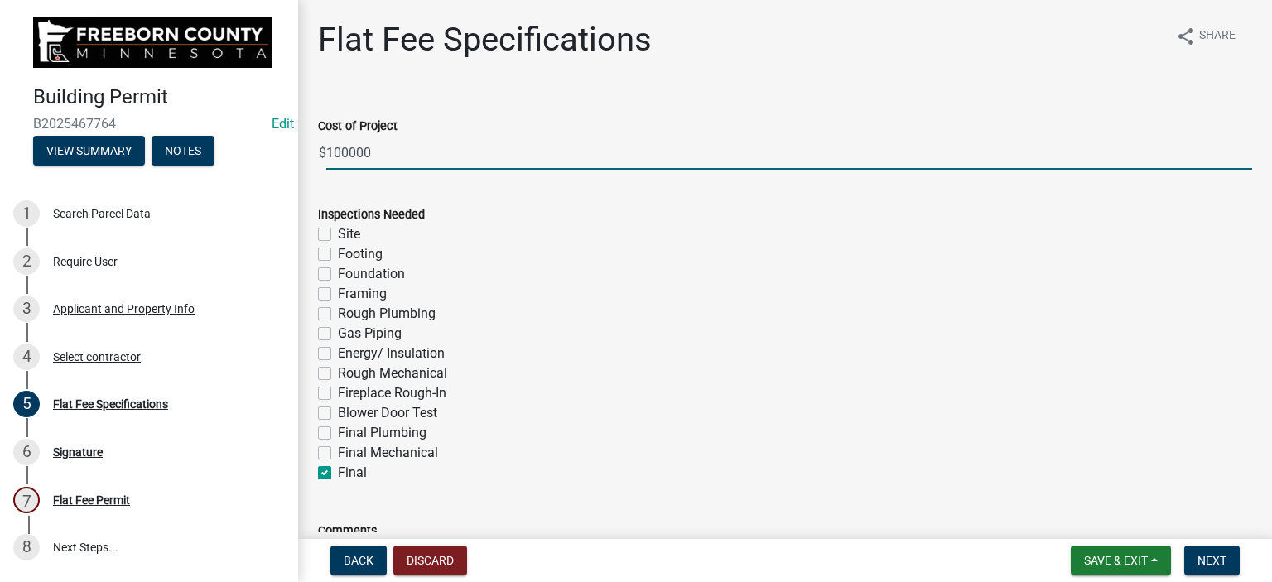
checkbox input "false"
checkbox input "true"
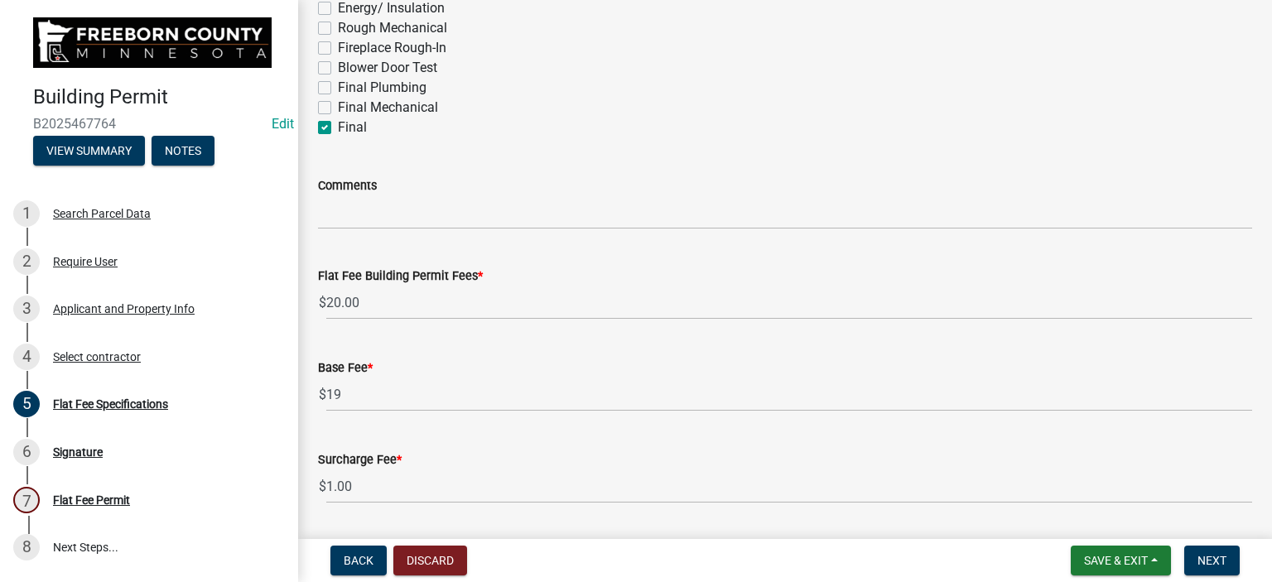
scroll to position [507, 0]
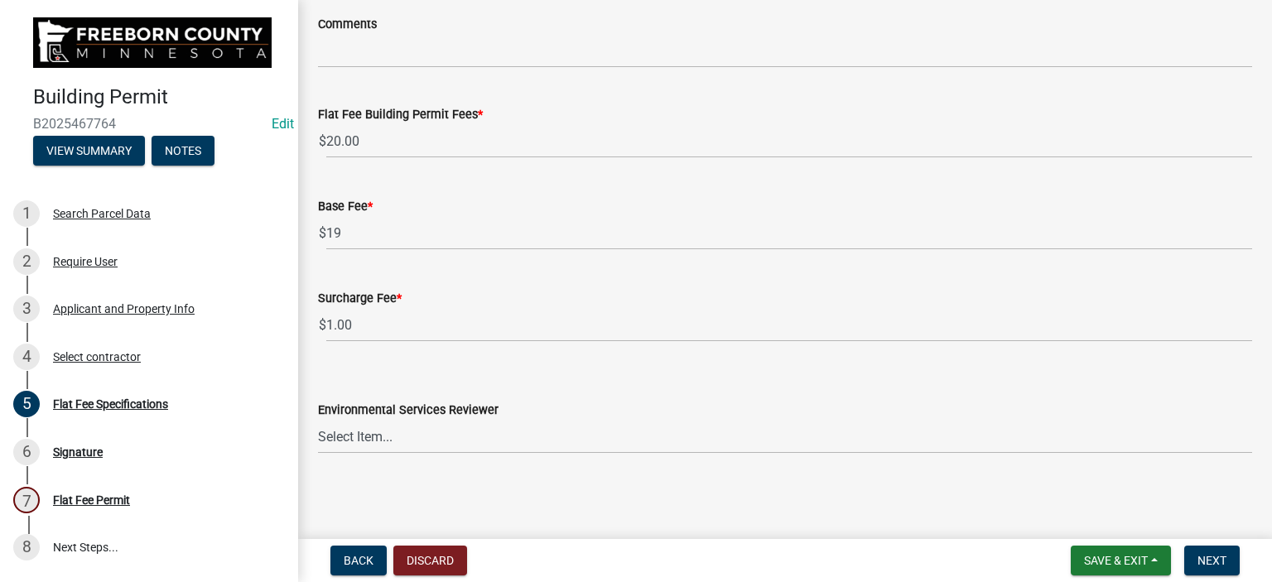
click at [559, 79] on wm-data-entity-input "Comments" at bounding box center [785, 36] width 934 height 90
click at [350, 431] on select "Select Item... [PERSON_NAME] [PERSON_NAME] [PERSON_NAME] [PERSON_NAME] [PERSON_…" at bounding box center [785, 437] width 934 height 34
click at [318, 420] on select "Select Item... [PERSON_NAME] [PERSON_NAME] [PERSON_NAME] [PERSON_NAME] [PERSON_…" at bounding box center [785, 437] width 934 height 34
select select "cf5e982a-8fde-449d-bcd8-be8cdfb99374"
click at [1216, 551] on button "Next" at bounding box center [1211, 561] width 55 height 30
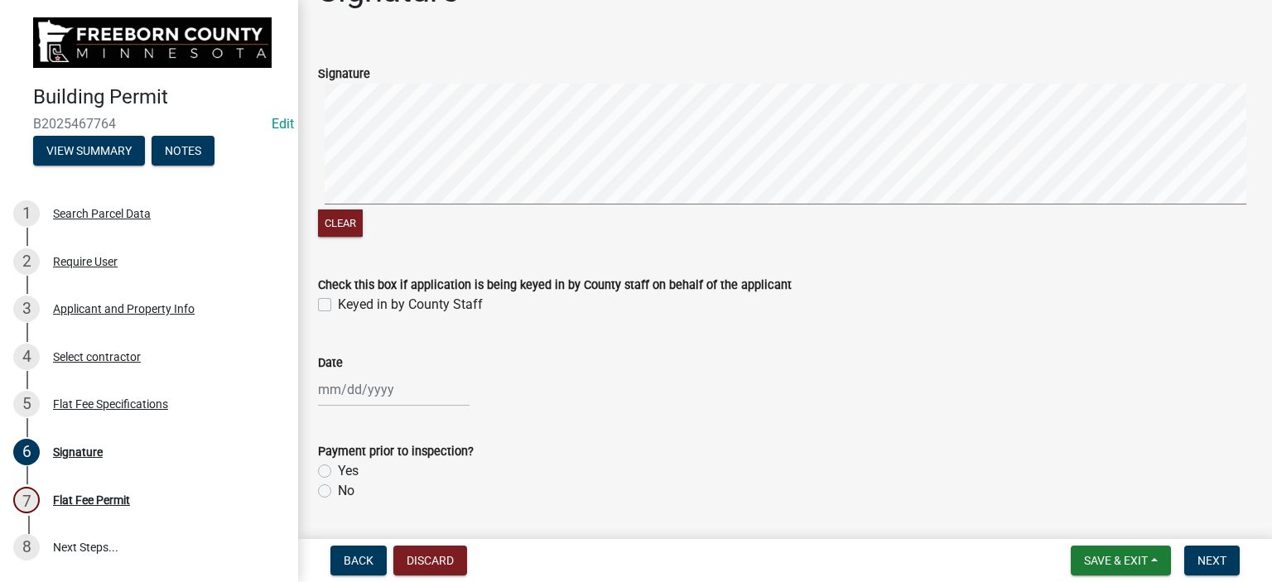
scroll to position [96, 0]
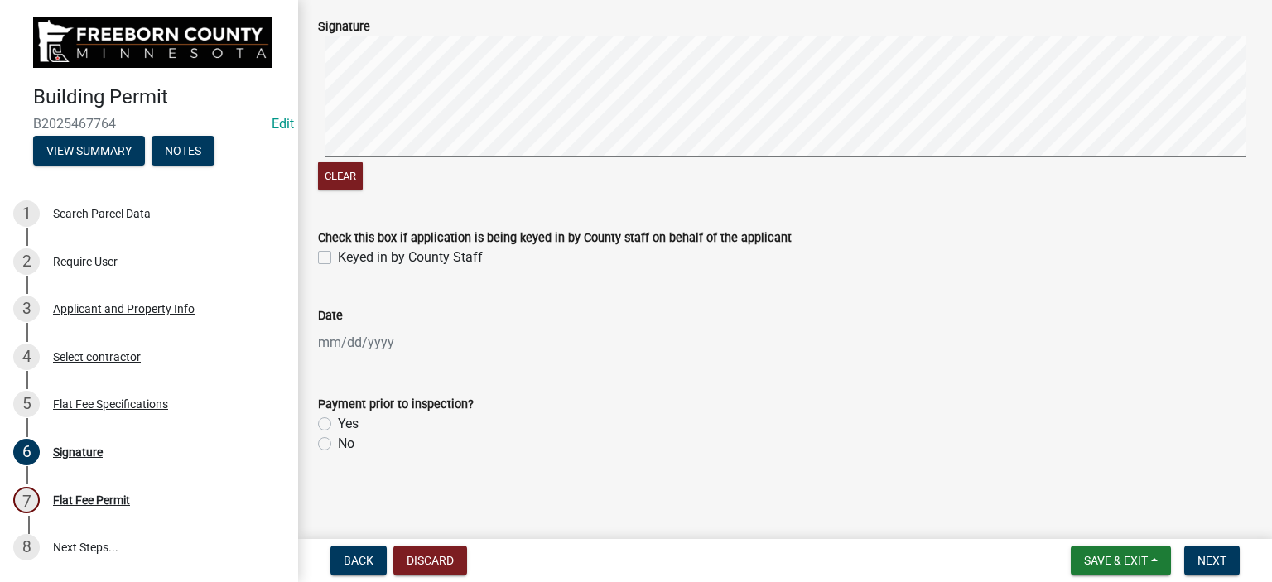
click at [338, 258] on label "Keyed in by County Staff" at bounding box center [410, 258] width 145 height 20
click at [338, 258] on input "Keyed in by County Staff" at bounding box center [343, 253] width 11 height 11
checkbox input "true"
click at [343, 340] on div at bounding box center [394, 342] width 152 height 34
select select "8"
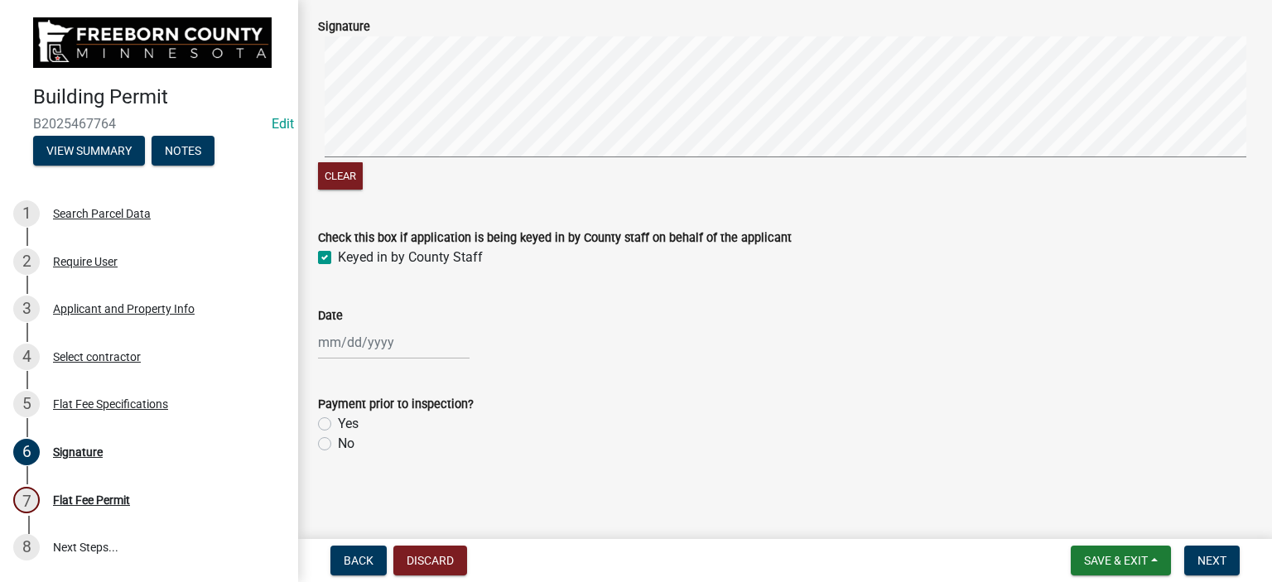
select select "2025"
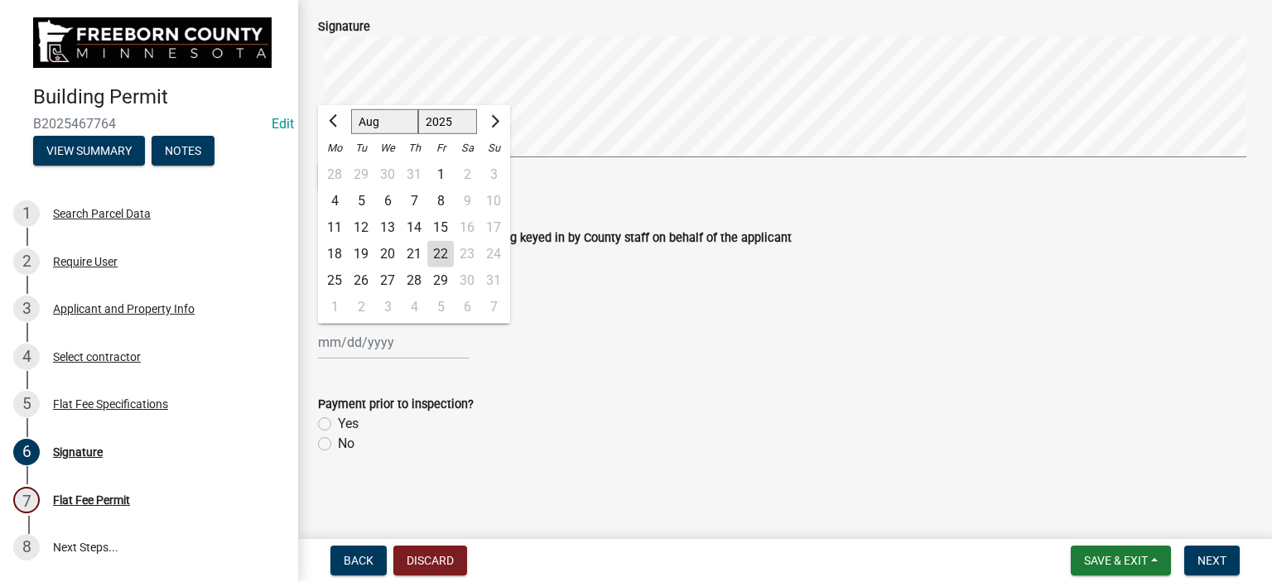
click at [436, 254] on div "22" at bounding box center [440, 254] width 26 height 26
type input "[DATE]"
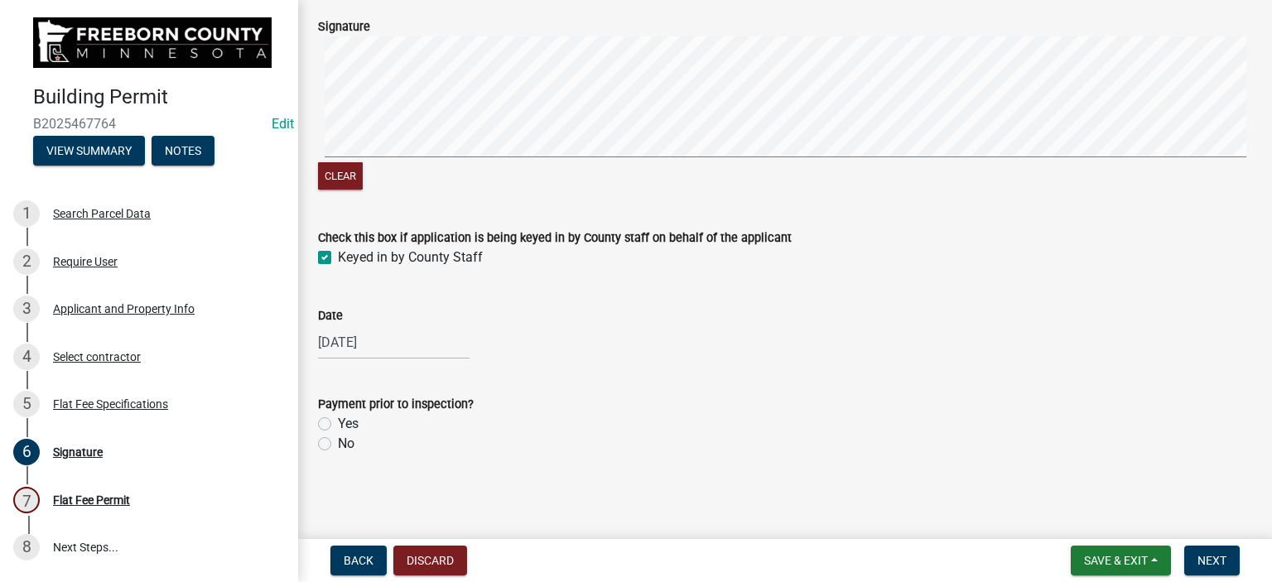
click at [338, 426] on label "Yes" at bounding box center [348, 424] width 21 height 20
click at [338, 425] on input "Yes" at bounding box center [343, 419] width 11 height 11
radio input "true"
click at [1212, 554] on span "Next" at bounding box center [1211, 560] width 29 height 13
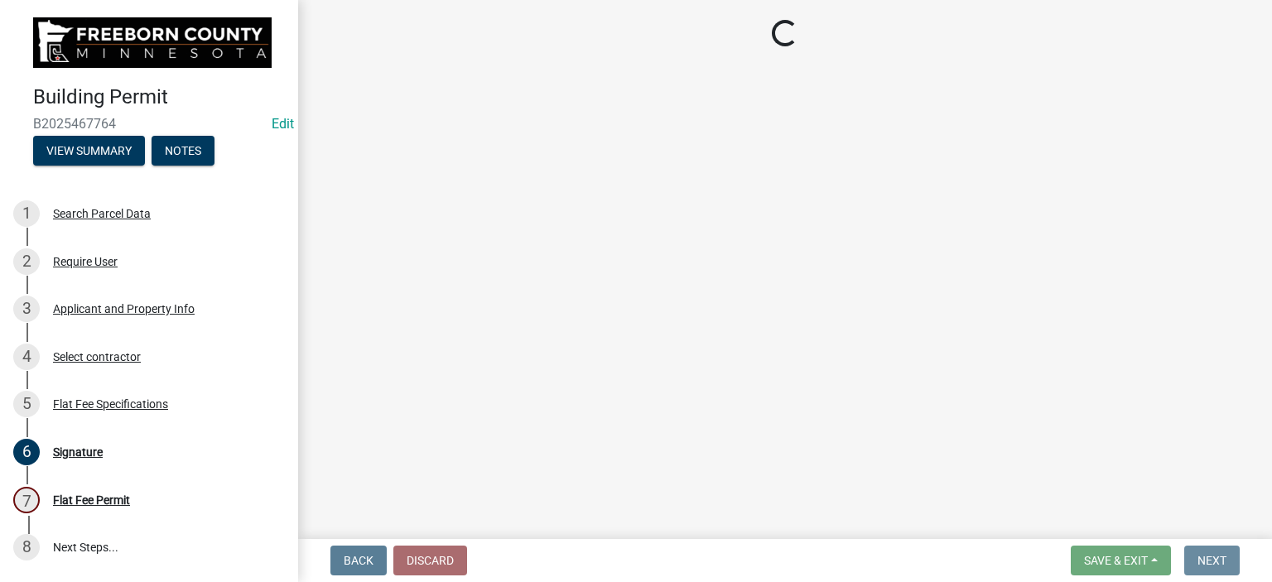
scroll to position [0, 0]
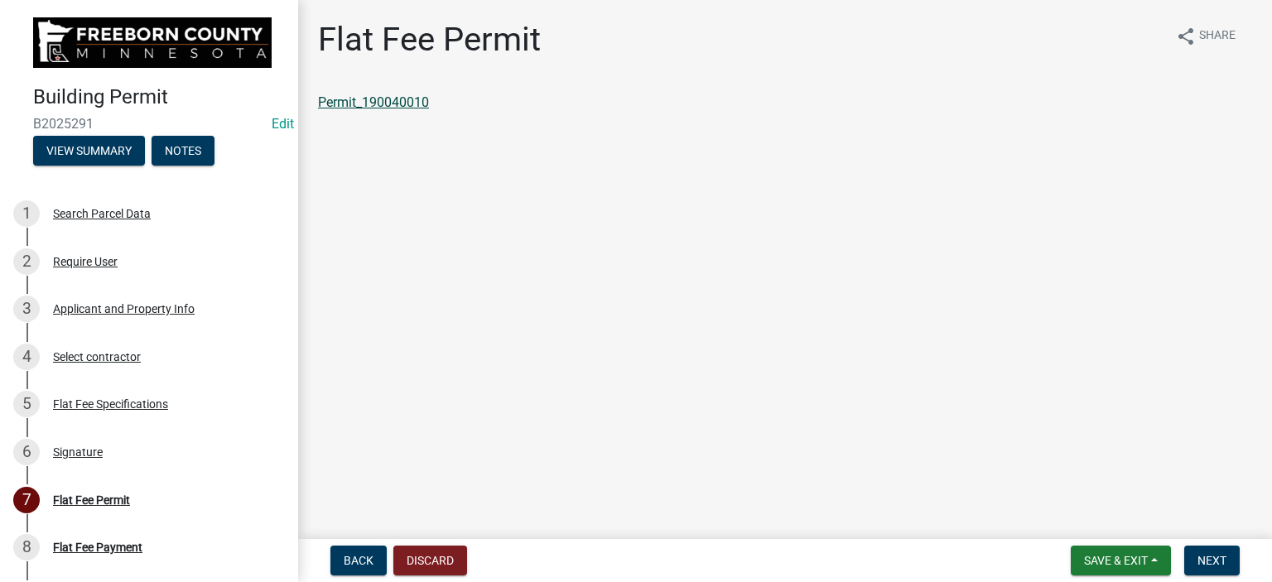
click at [422, 105] on link "Permit_190040010" at bounding box center [373, 102] width 111 height 16
